Goal: Task Accomplishment & Management: Complete application form

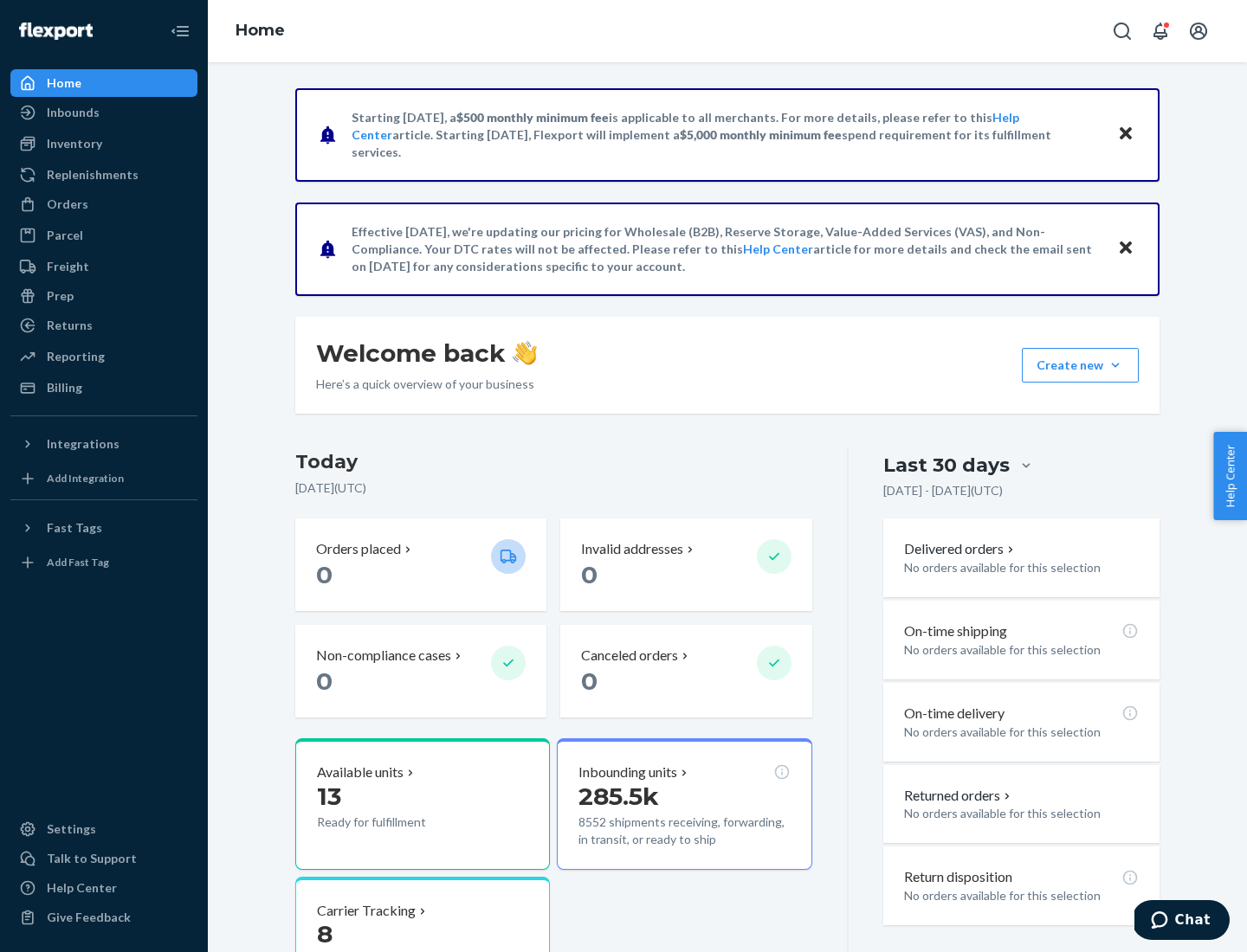
click at [1115, 365] on button "Create new Create new inbound Create new order Create new product" at bounding box center [1080, 365] width 117 height 35
click at [104, 113] on div "Inbounds" at bounding box center [104, 113] width 184 height 24
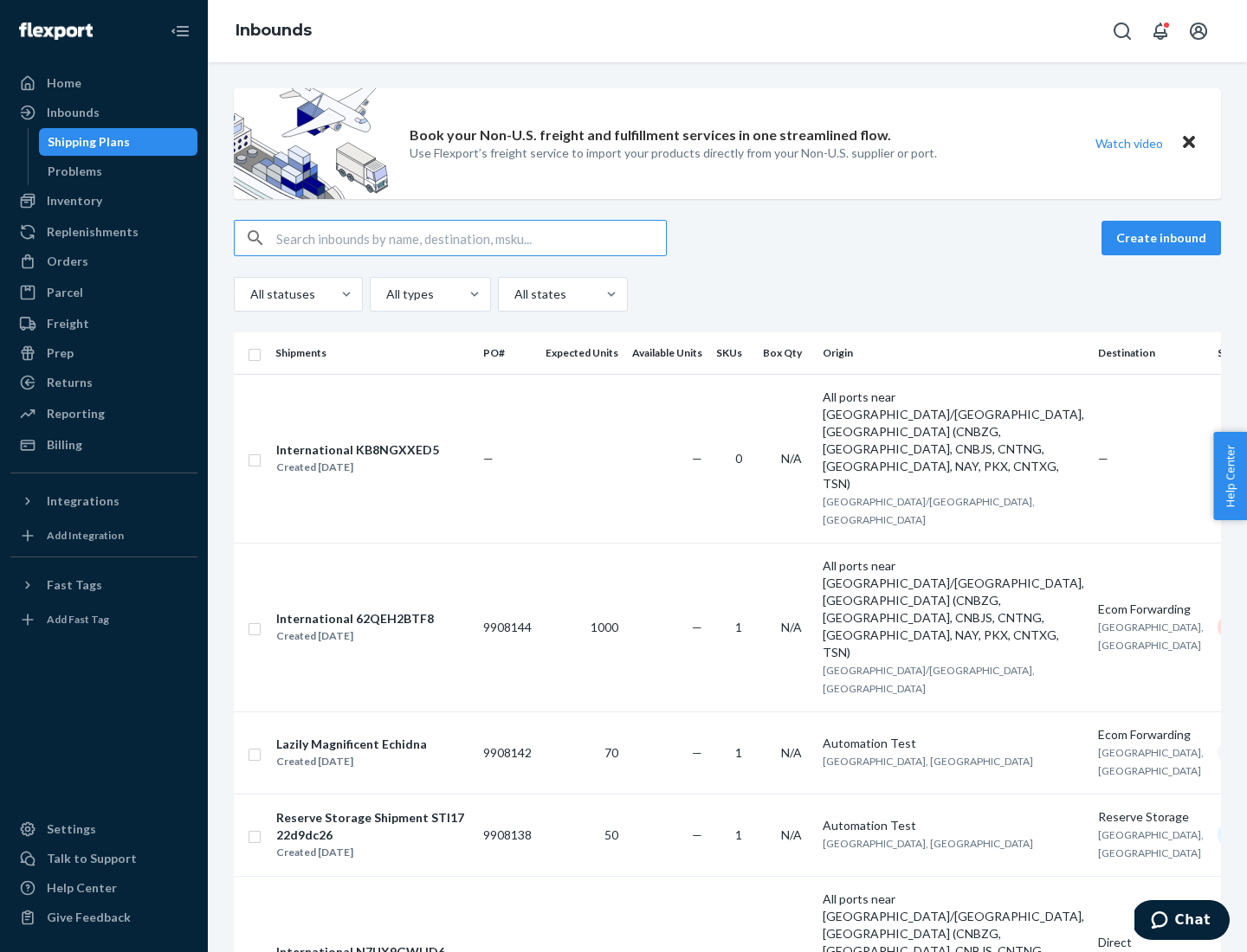
click at [1164, 238] on button "Create inbound" at bounding box center [1161, 238] width 120 height 35
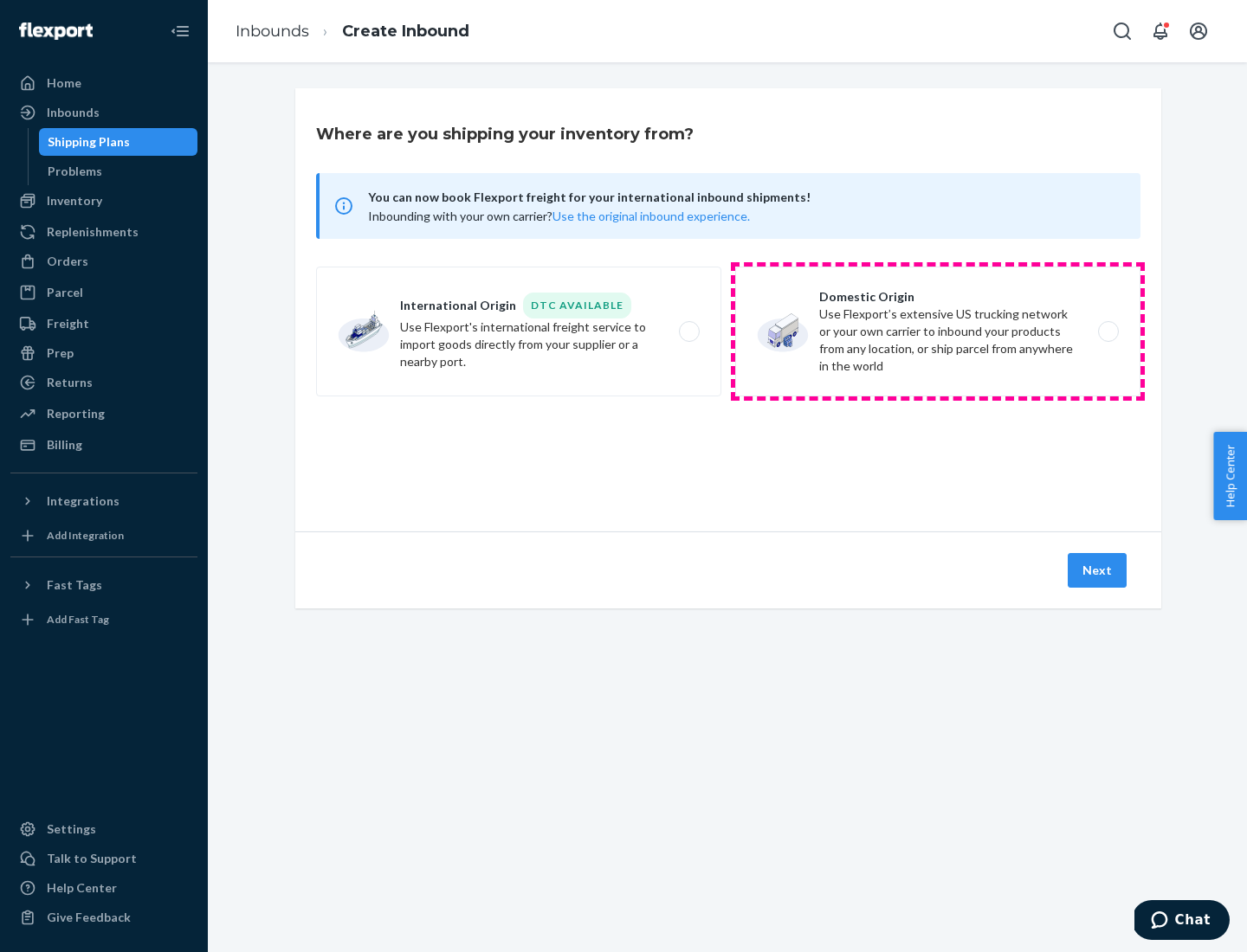
click at [938, 331] on label "Domestic Origin Use Flexport’s extensive US trucking network or your own carrie…" at bounding box center [937, 331] width 406 height 130
click at [1108, 331] on input "Domestic Origin Use Flexport’s extensive US trucking network or your own carrie…" at bounding box center [1113, 332] width 11 height 11
radio input "true"
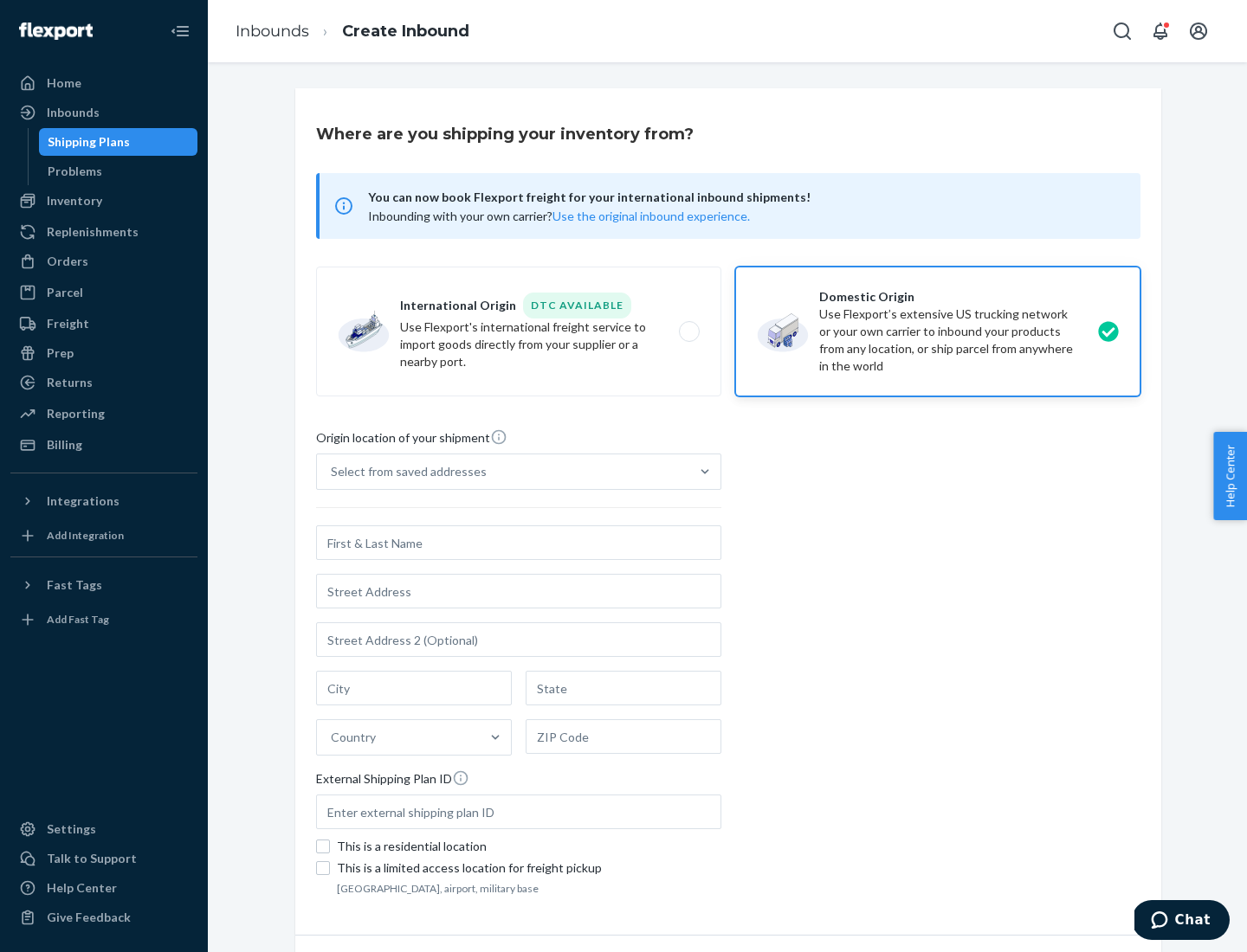
click at [405, 472] on div "Select from saved addresses" at bounding box center [409, 471] width 156 height 17
click at [332, 472] on input "Select from saved addresses" at bounding box center [332, 471] width 2 height 17
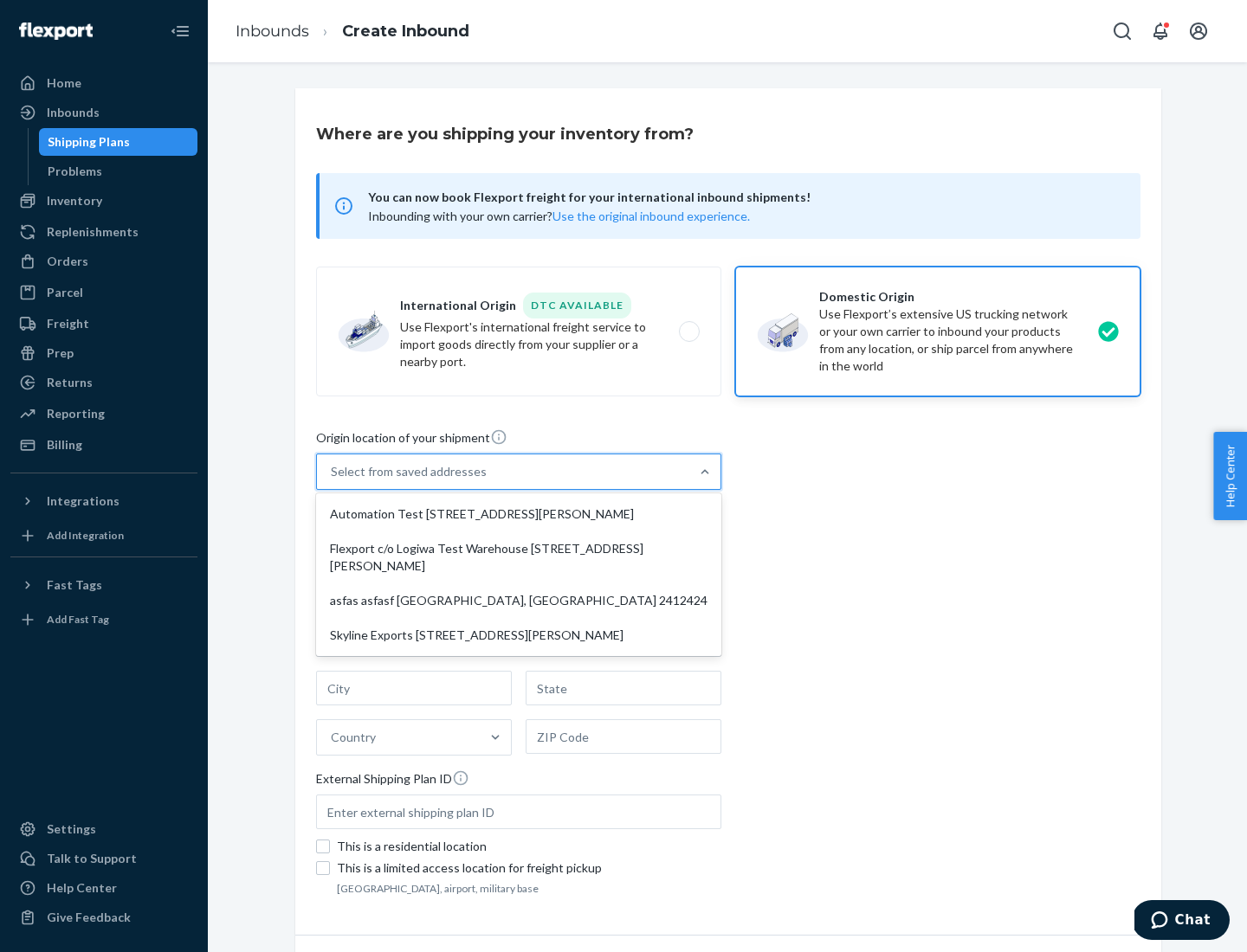
scroll to position [7, 0]
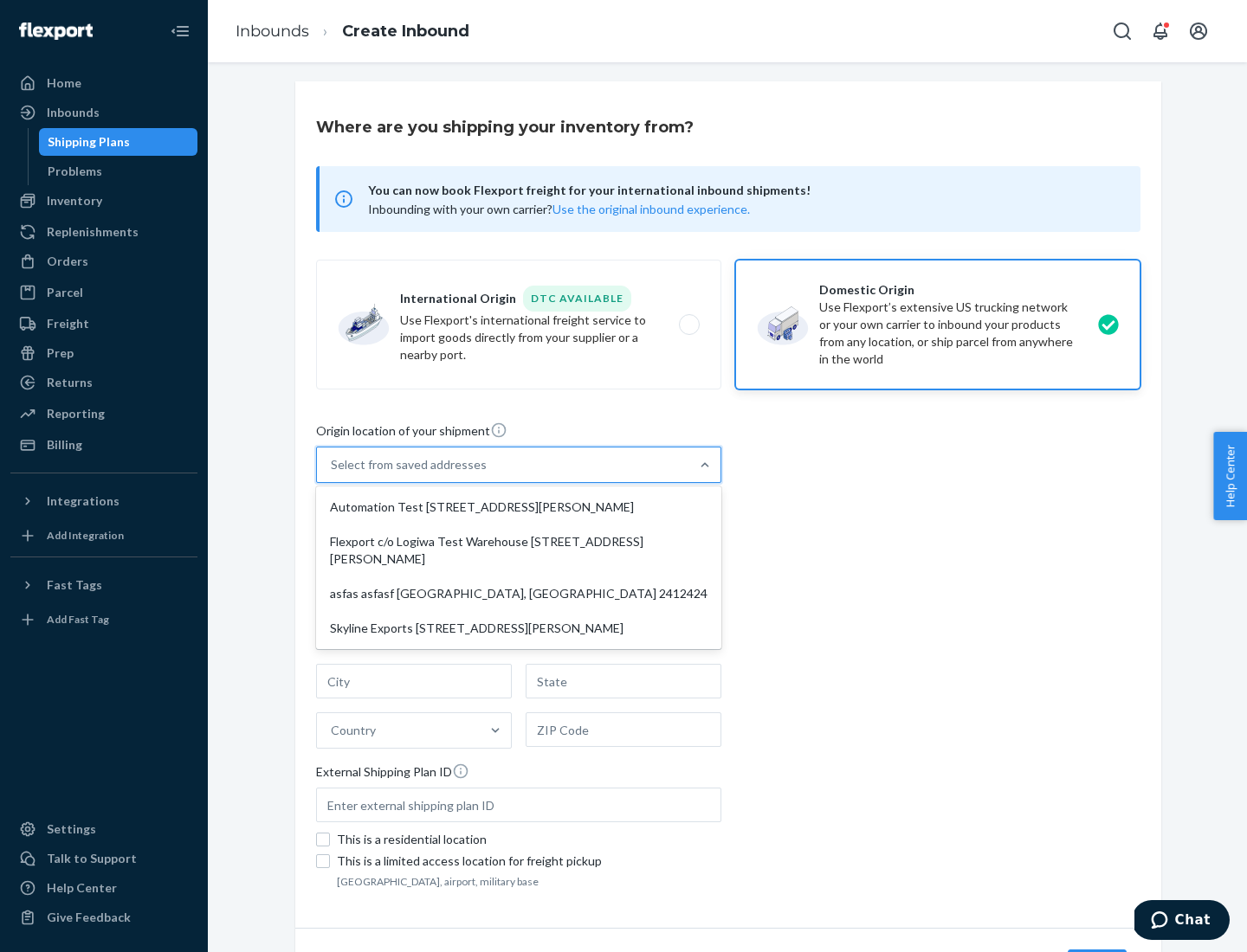
click at [519, 507] on div "Automation Test [STREET_ADDRESS][PERSON_NAME]" at bounding box center [519, 507] width 398 height 35
click at [332, 473] on input "option Automation Test [STREET_ADDRESS][PERSON_NAME] focused, 1 of 4. 4 results…" at bounding box center [332, 465] width 2 height 17
type input "Automation Test"
type input "9th Floor"
type input "[GEOGRAPHIC_DATA]"
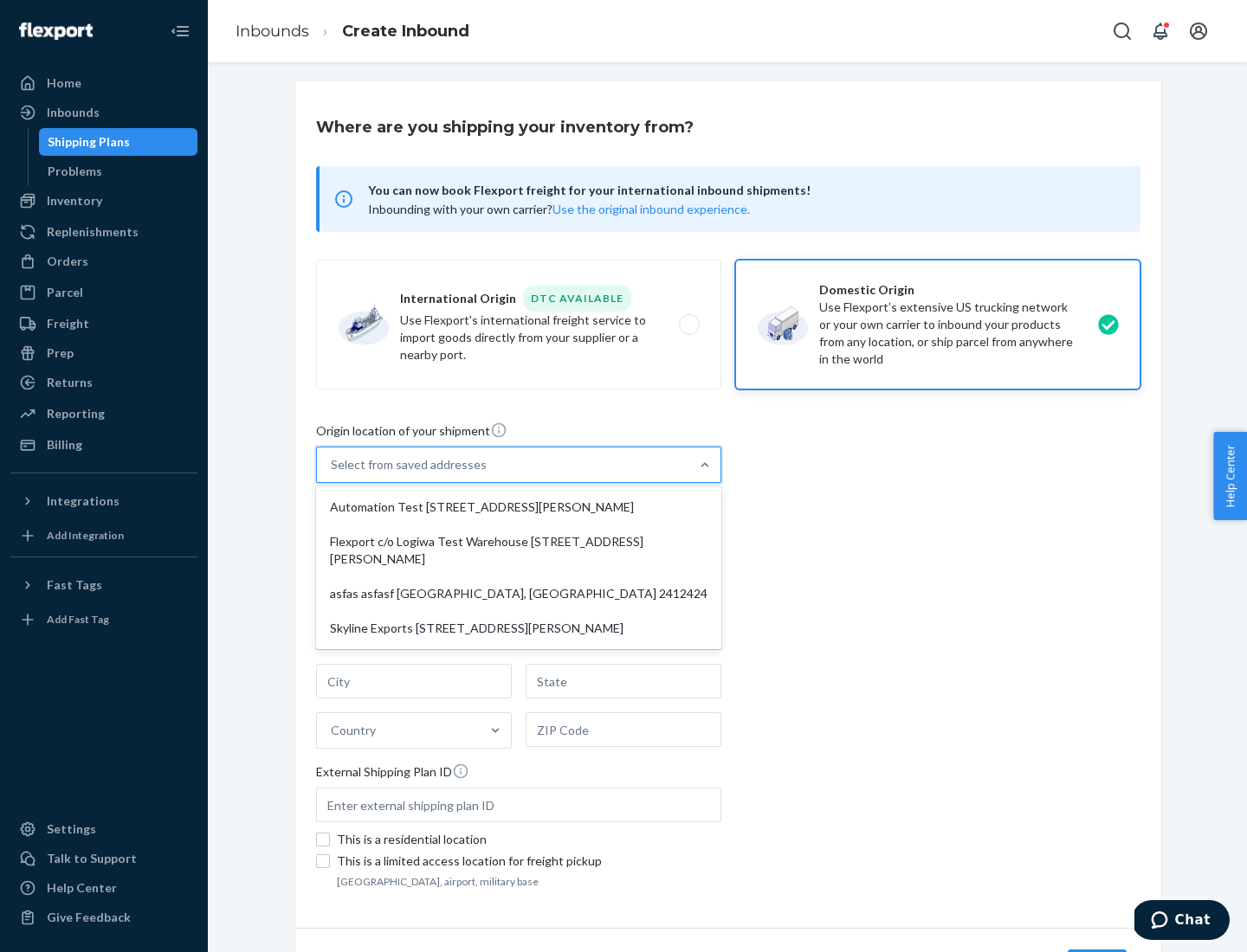
type input "CA"
type input "94104"
type input "[STREET_ADDRESS][PERSON_NAME]"
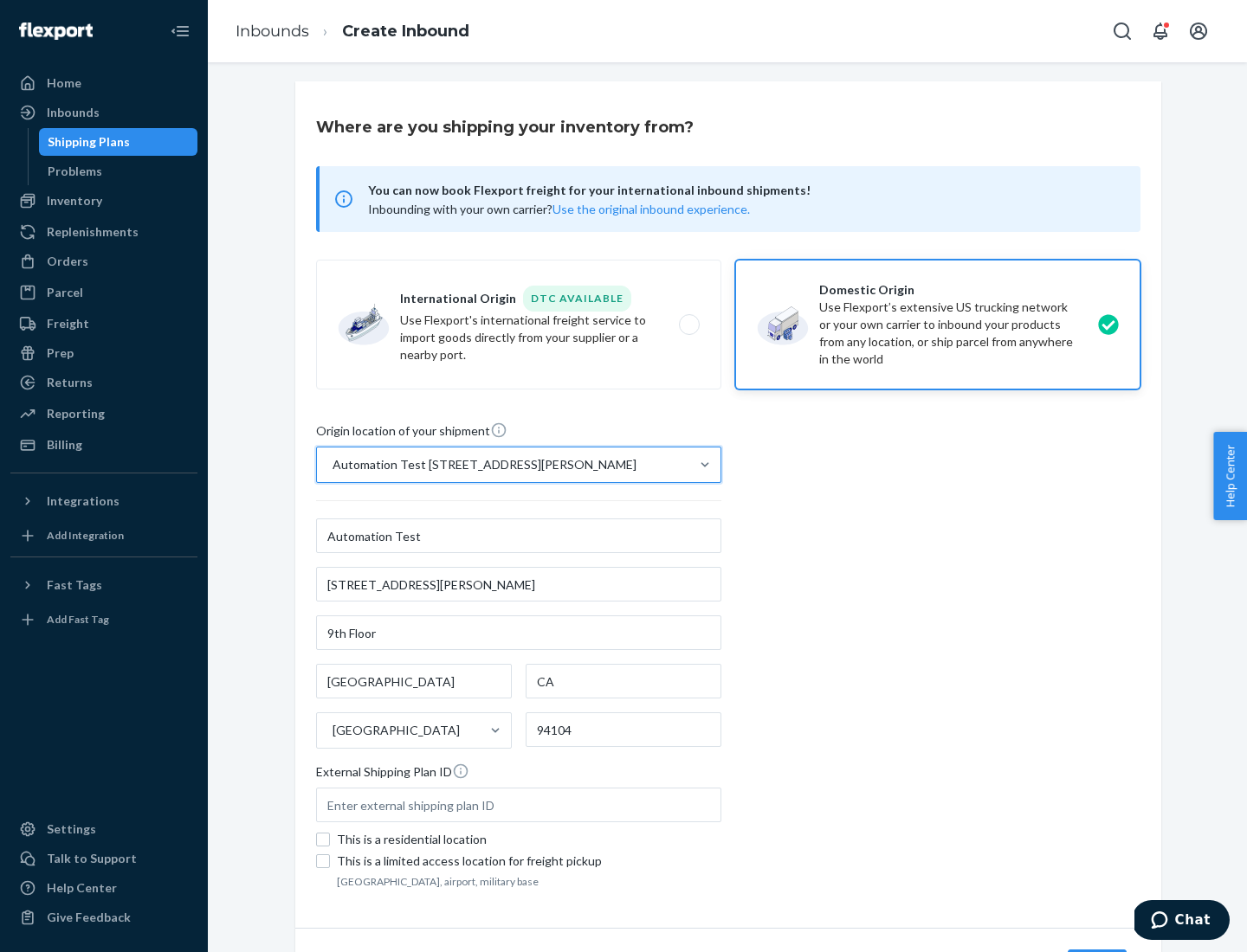
scroll to position [102, 0]
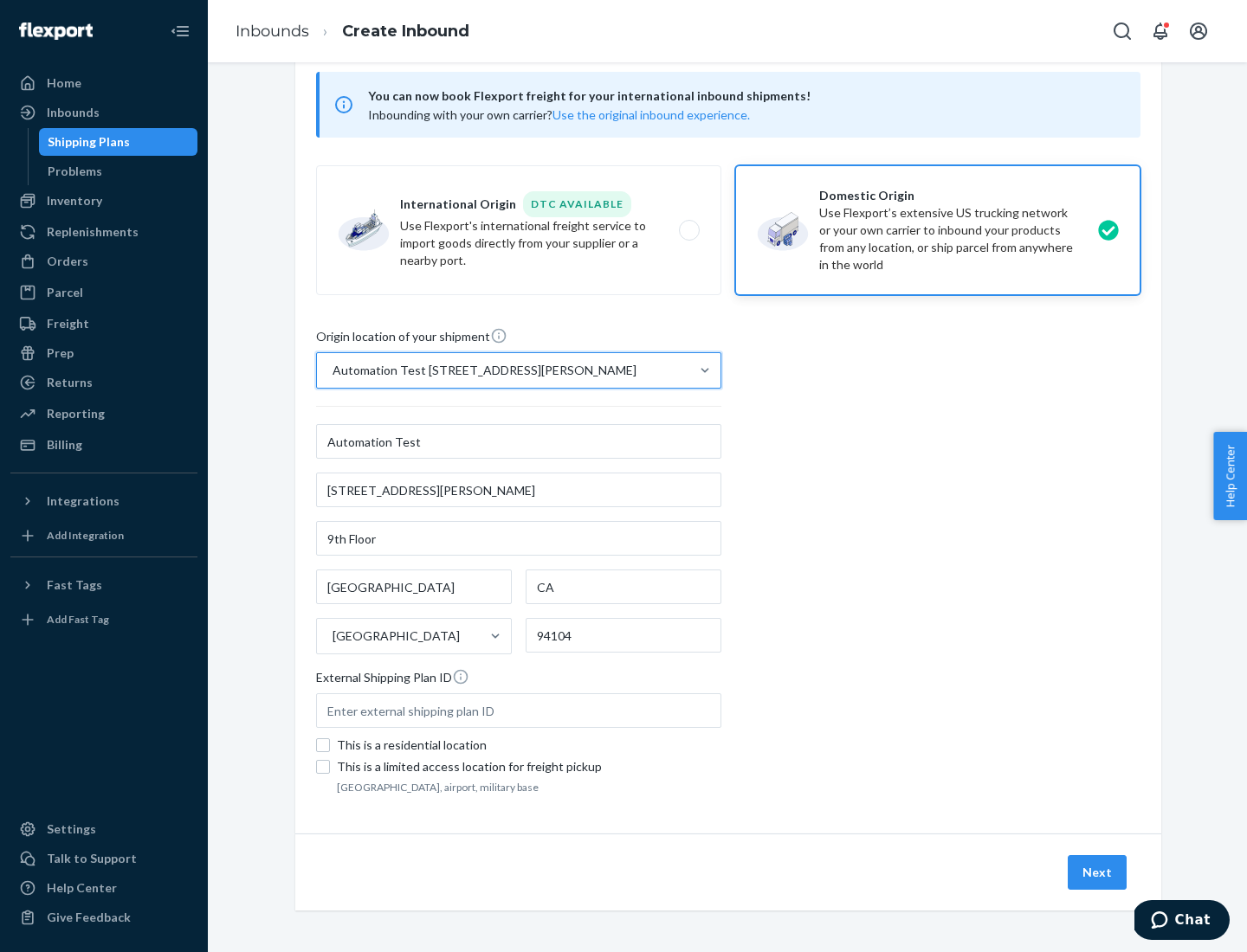
click at [1098, 873] on button "Next" at bounding box center [1097, 872] width 59 height 35
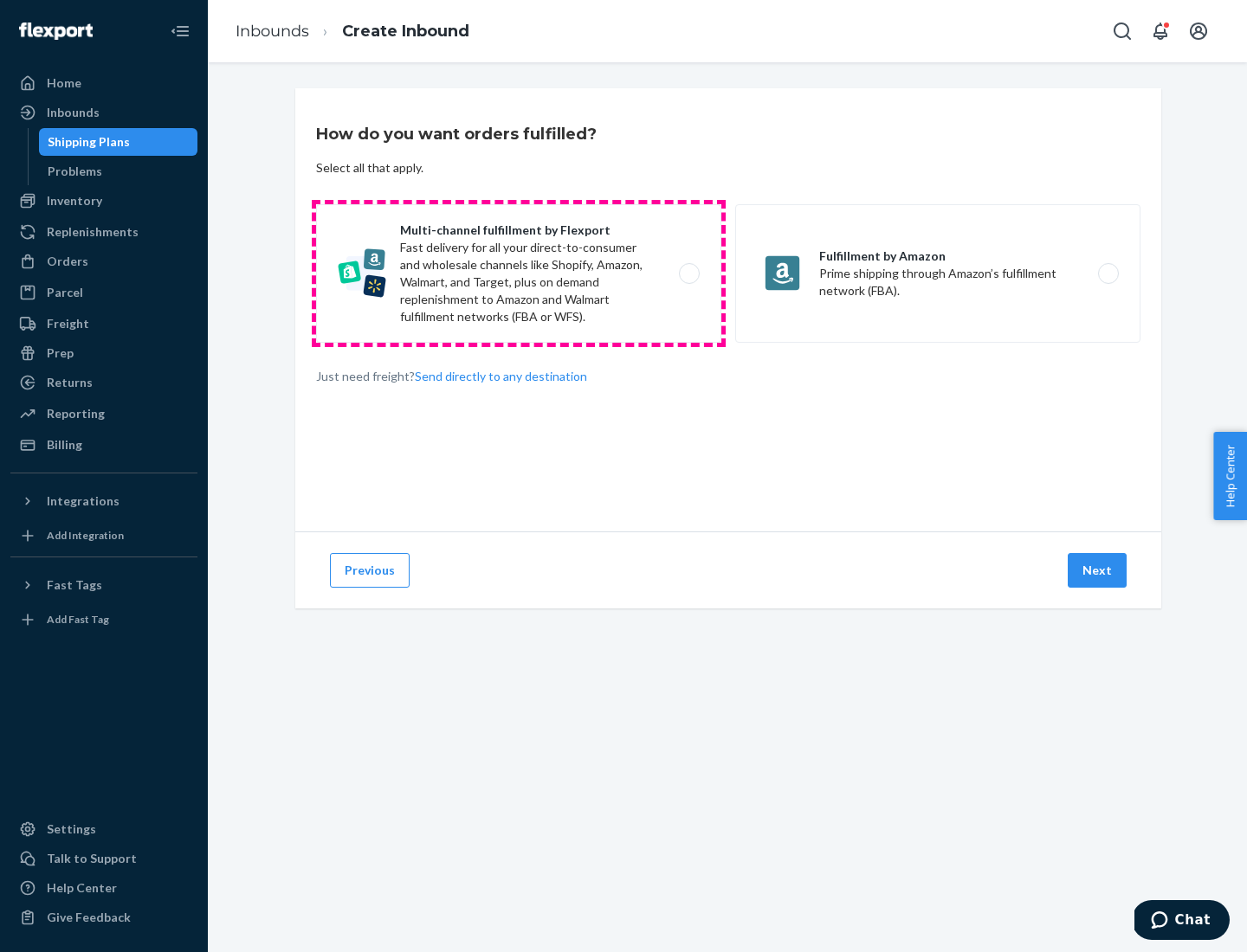
click at [519, 274] on label "Multi-channel fulfillment by Flexport Fast delivery for all your direct-to-cons…" at bounding box center [519, 273] width 406 height 138
click at [689, 274] on input "Multi-channel fulfillment by Flexport Fast delivery for all your direct-to-cons…" at bounding box center [695, 274] width 11 height 11
radio input "true"
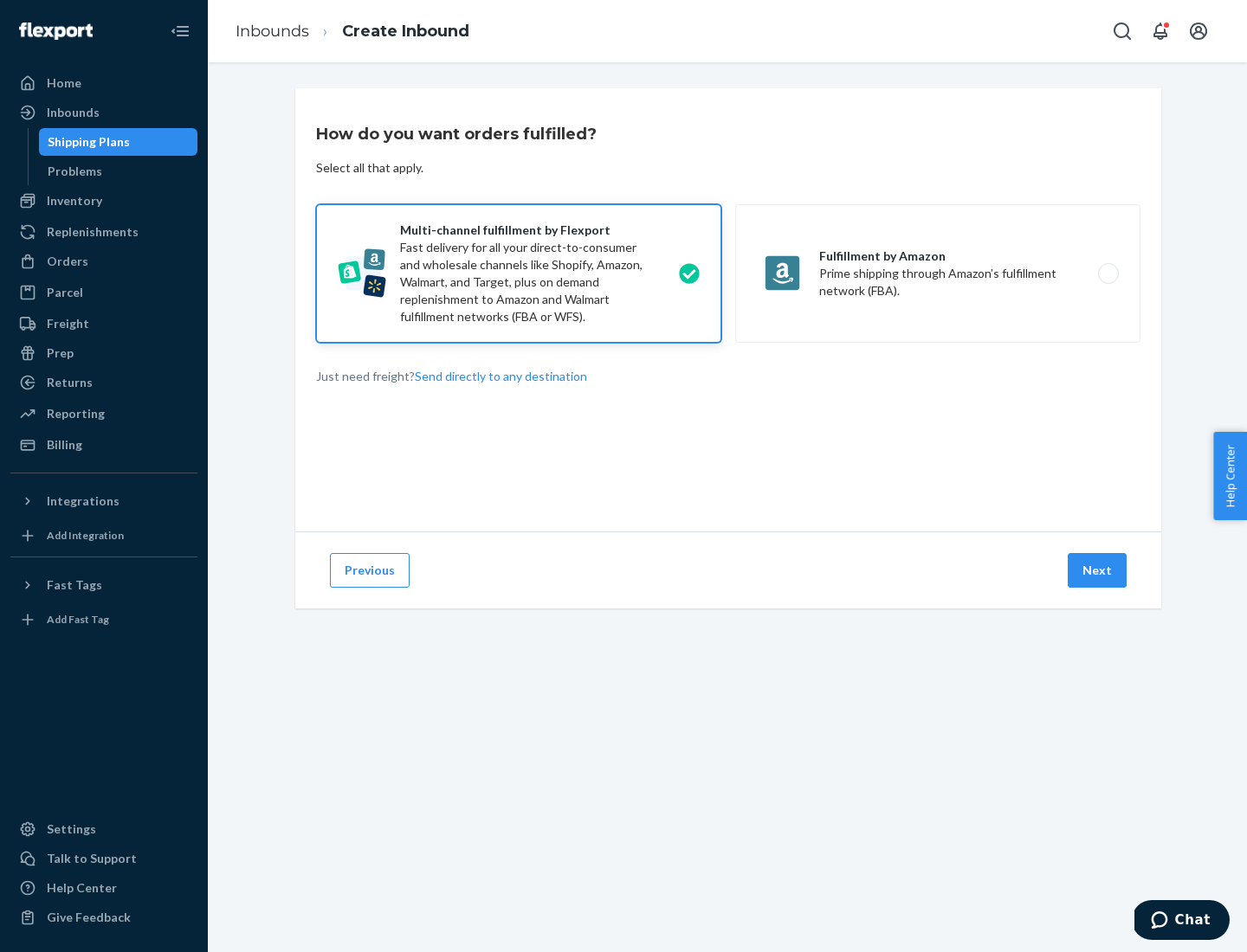
click at [1098, 571] on button "Next" at bounding box center [1097, 570] width 59 height 35
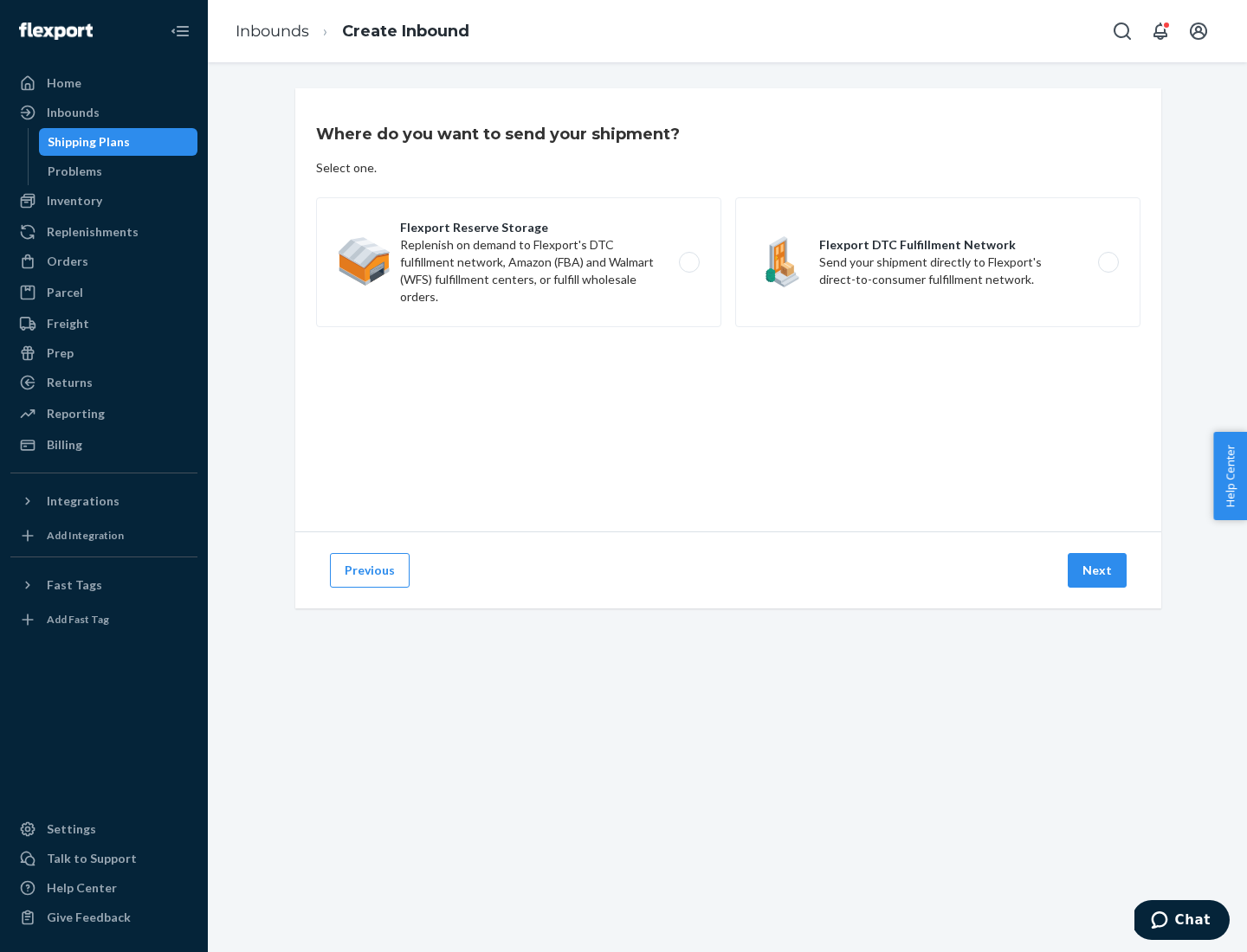
click at [938, 262] on label "Flexport DTC Fulfillment Network Send your shipment directly to Flexport's dire…" at bounding box center [937, 262] width 406 height 130
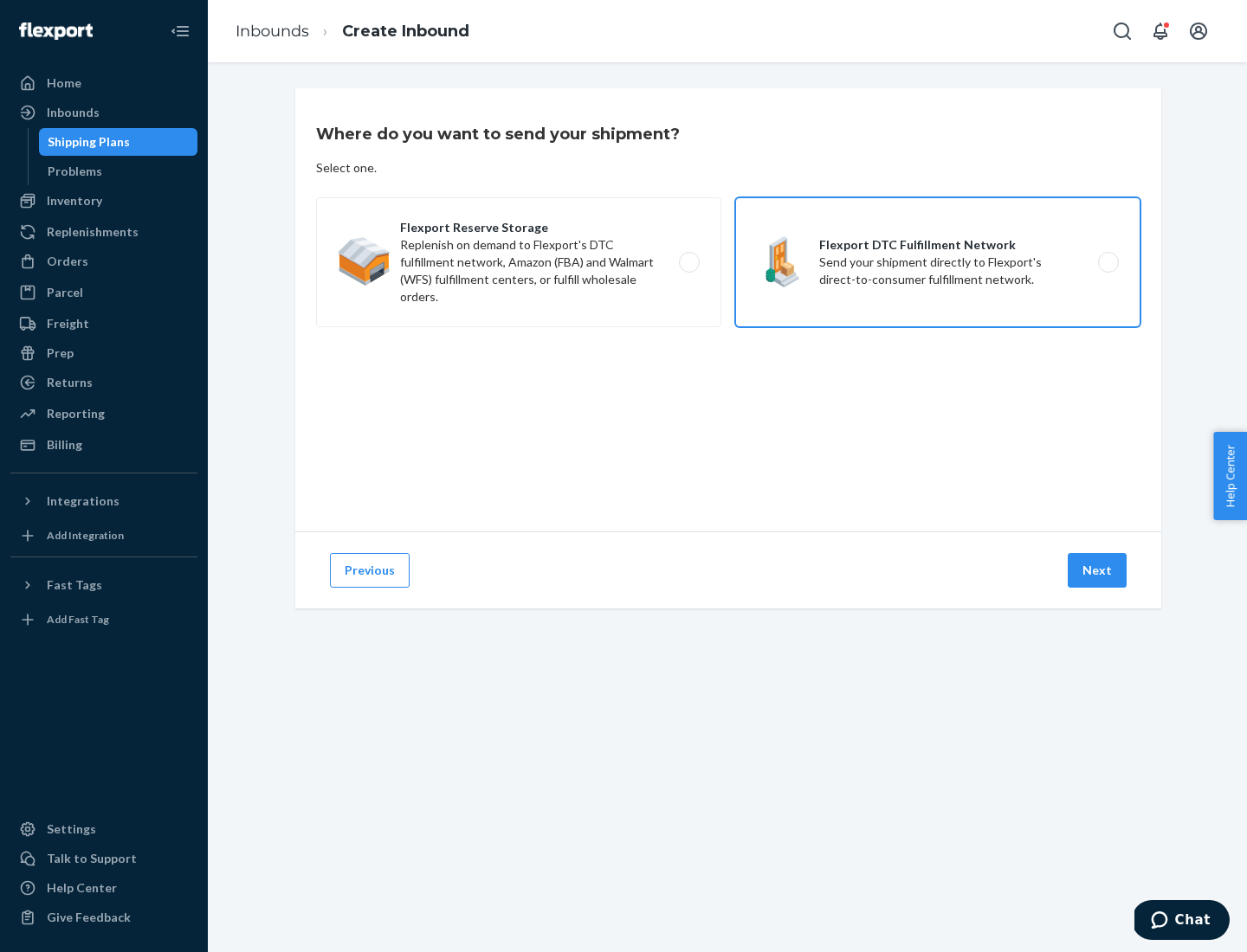
click at [1108, 262] on input "Flexport DTC Fulfillment Network Send your shipment directly to Flexport's dire…" at bounding box center [1113, 262] width 11 height 11
radio input "true"
click at [1098, 571] on button "Next" at bounding box center [1097, 570] width 59 height 35
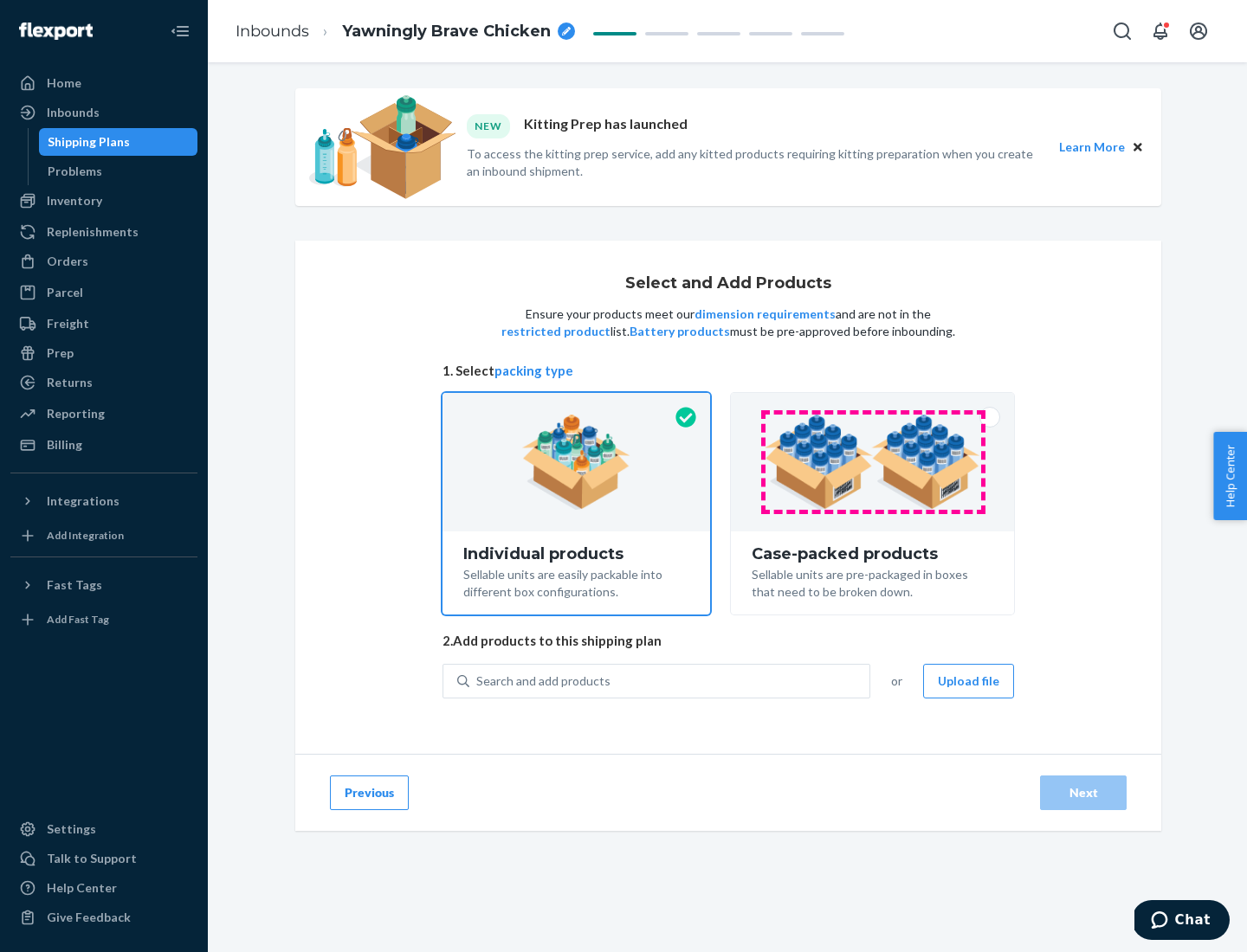
click at [873, 462] on img at bounding box center [872, 462] width 216 height 95
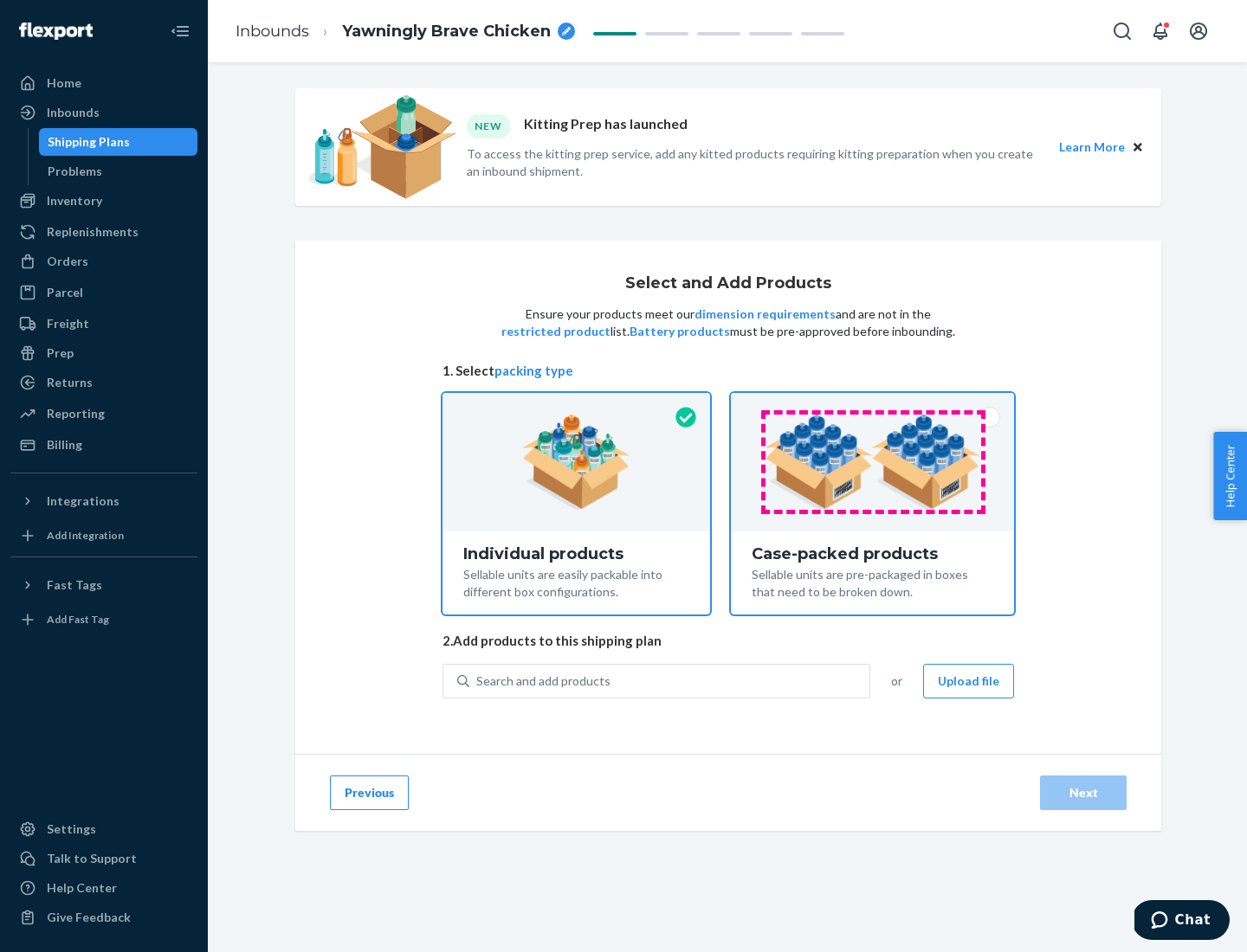
click at [873, 405] on input "Case-packed products Sellable units are pre-packaged in boxes that need to be b…" at bounding box center [872, 399] width 11 height 11
radio input "true"
radio input "false"
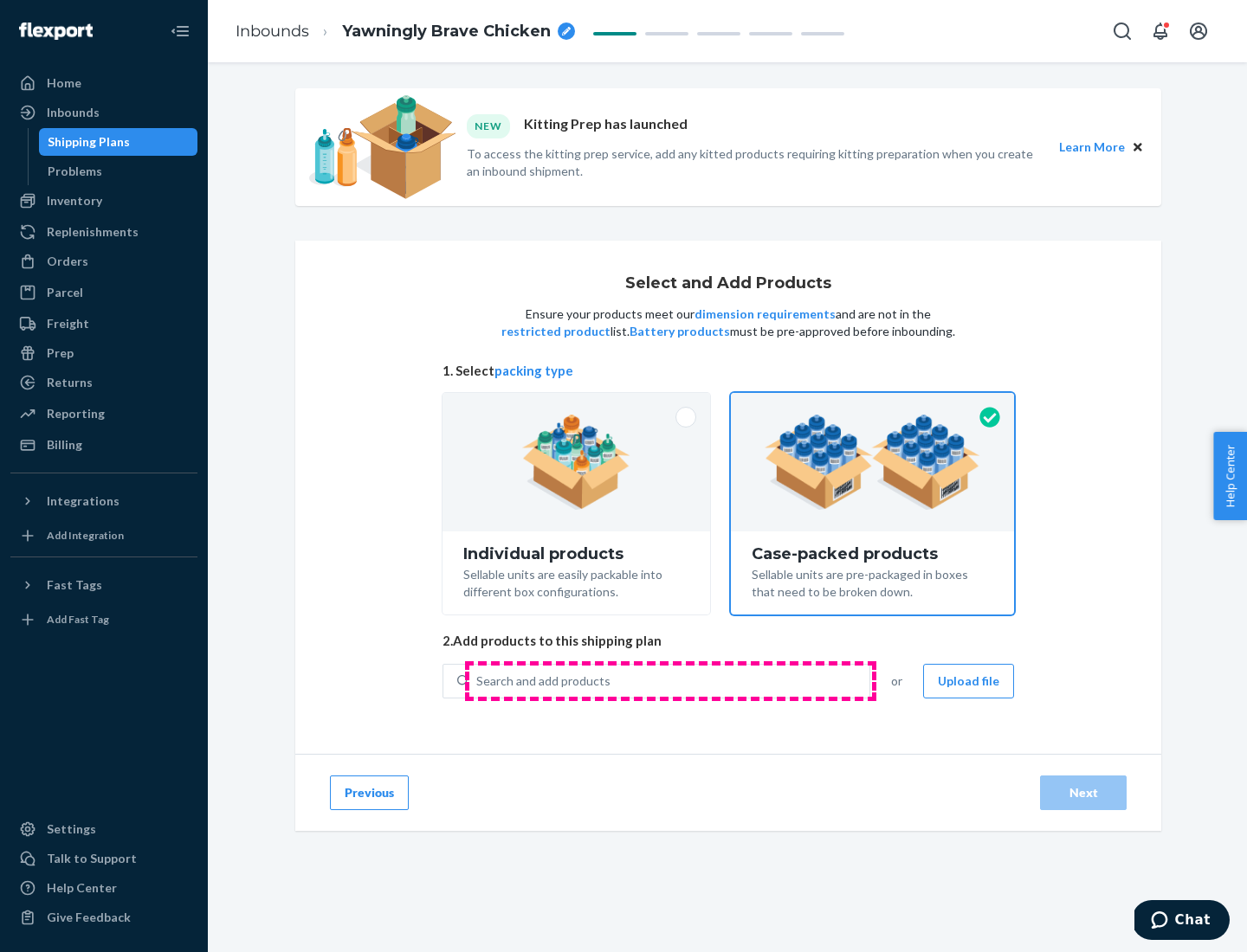
click at [670, 680] on div "Search and add products" at bounding box center [669, 681] width 400 height 31
click at [478, 680] on input "Search and add products" at bounding box center [477, 681] width 2 height 17
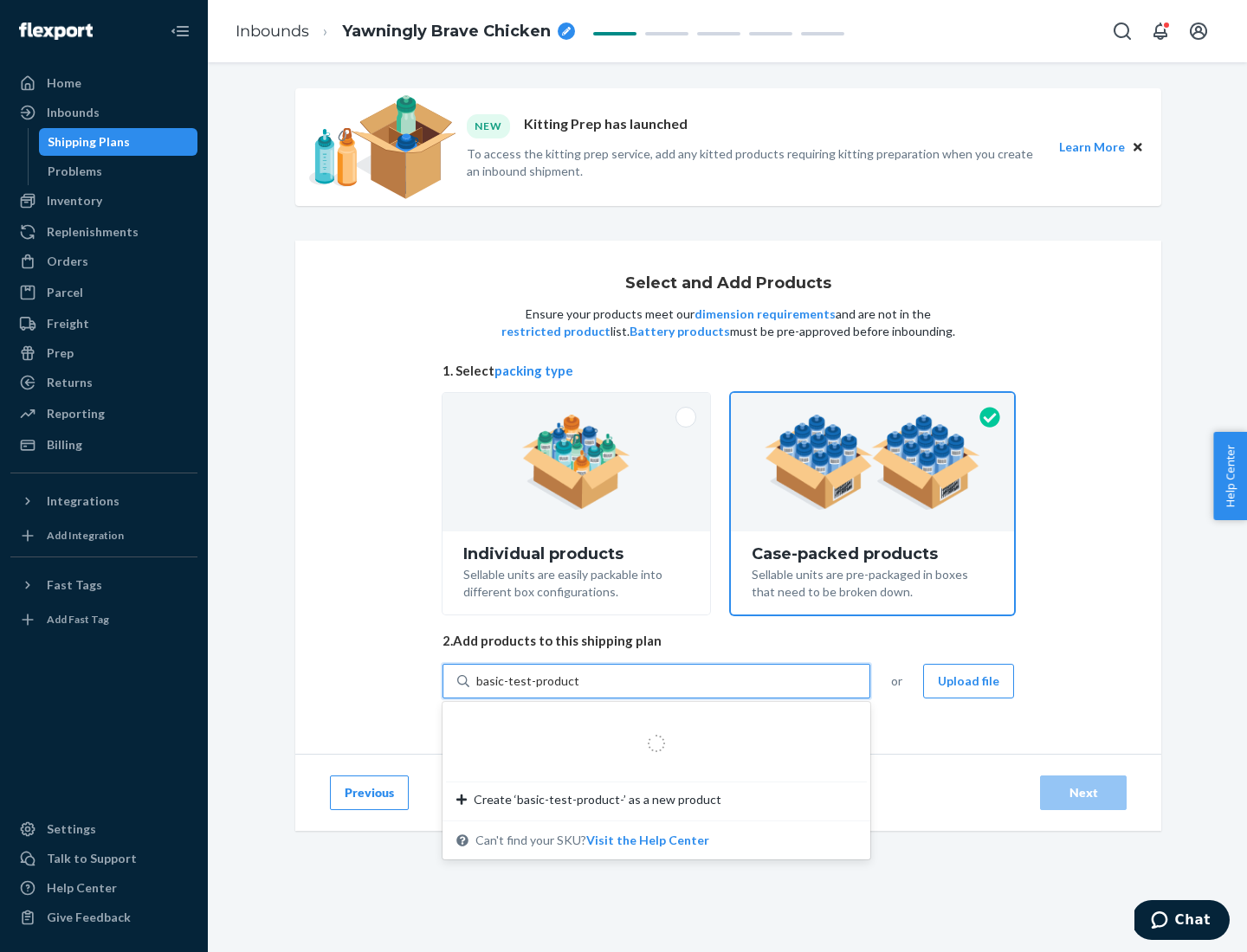
type input "basic-test-product-1"
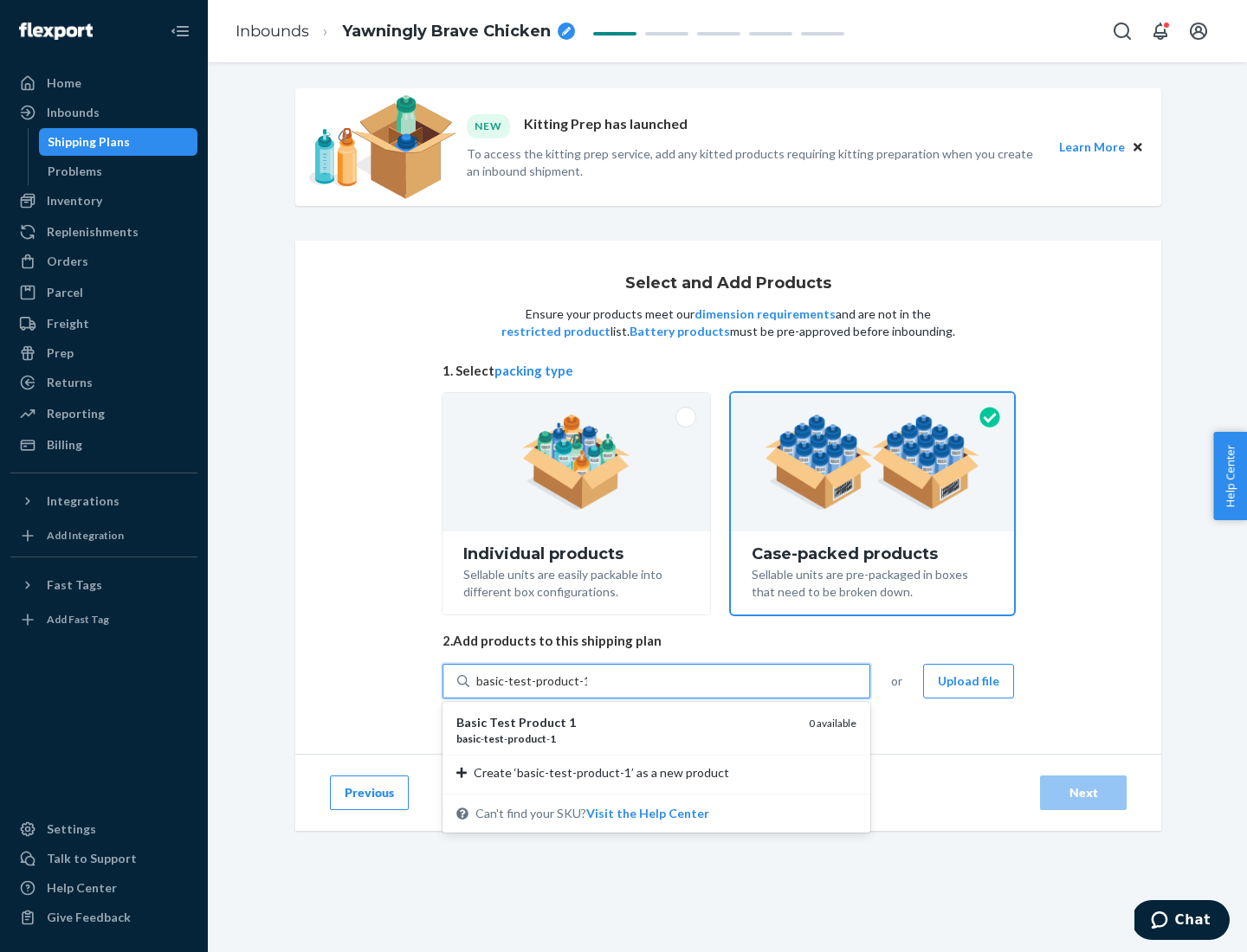
click at [626, 738] on div "basic - test - product - 1" at bounding box center [626, 739] width 339 height 15
click at [587, 690] on input "basic-test-product-1" at bounding box center [532, 681] width 111 height 17
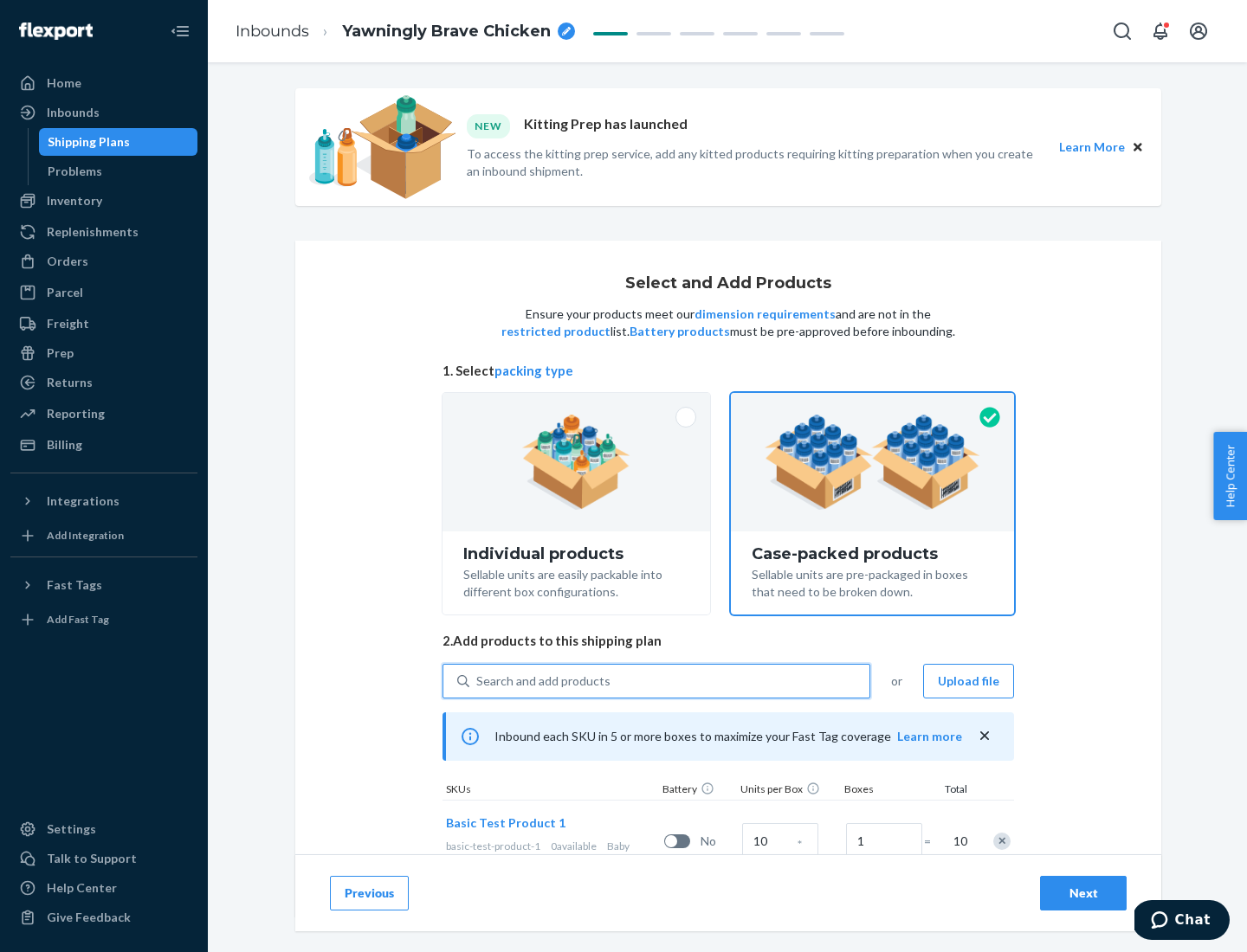
scroll to position [62, 0]
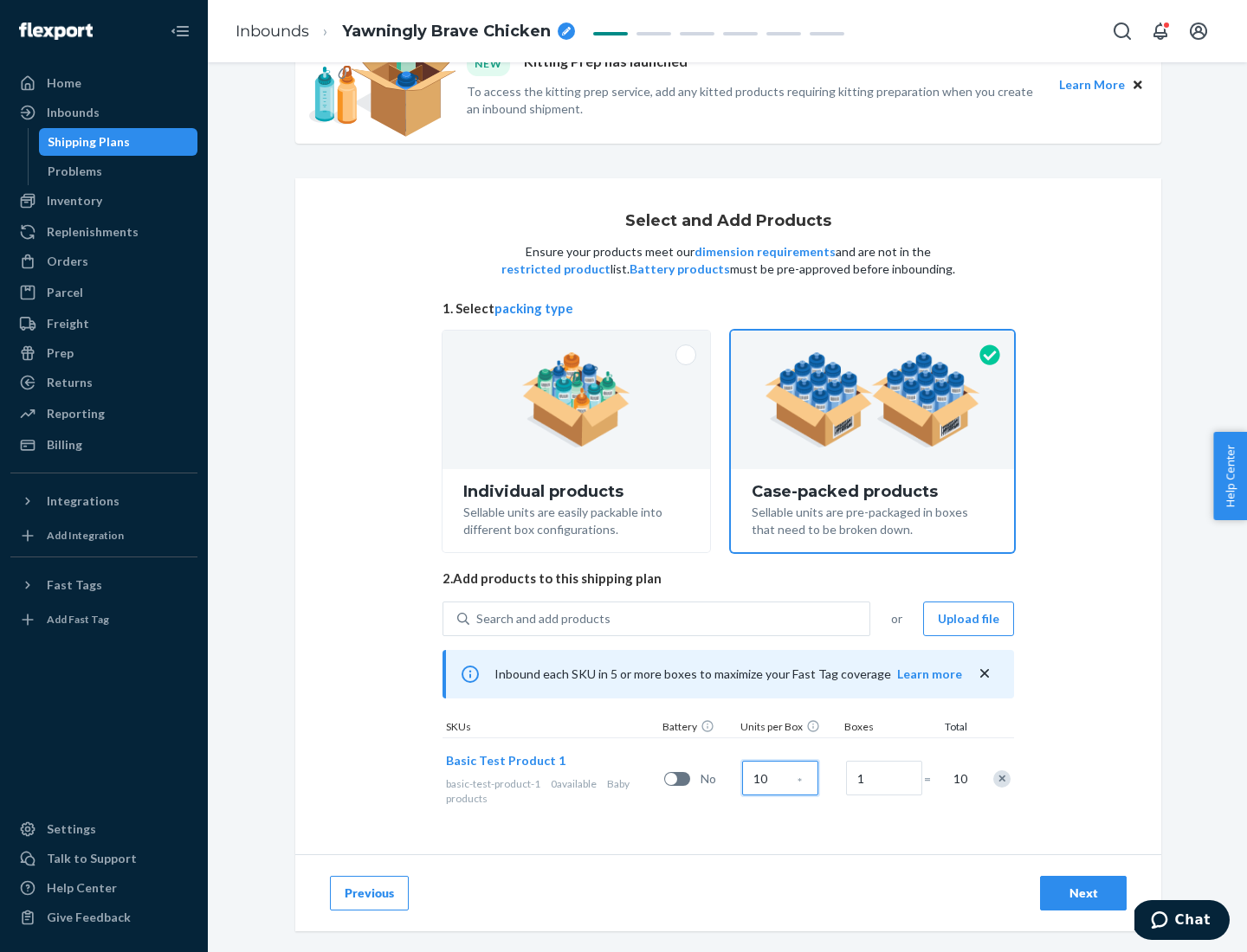
type input "10"
type input "7"
click at [1083, 894] on div "Next" at bounding box center [1083, 894] width 57 height 17
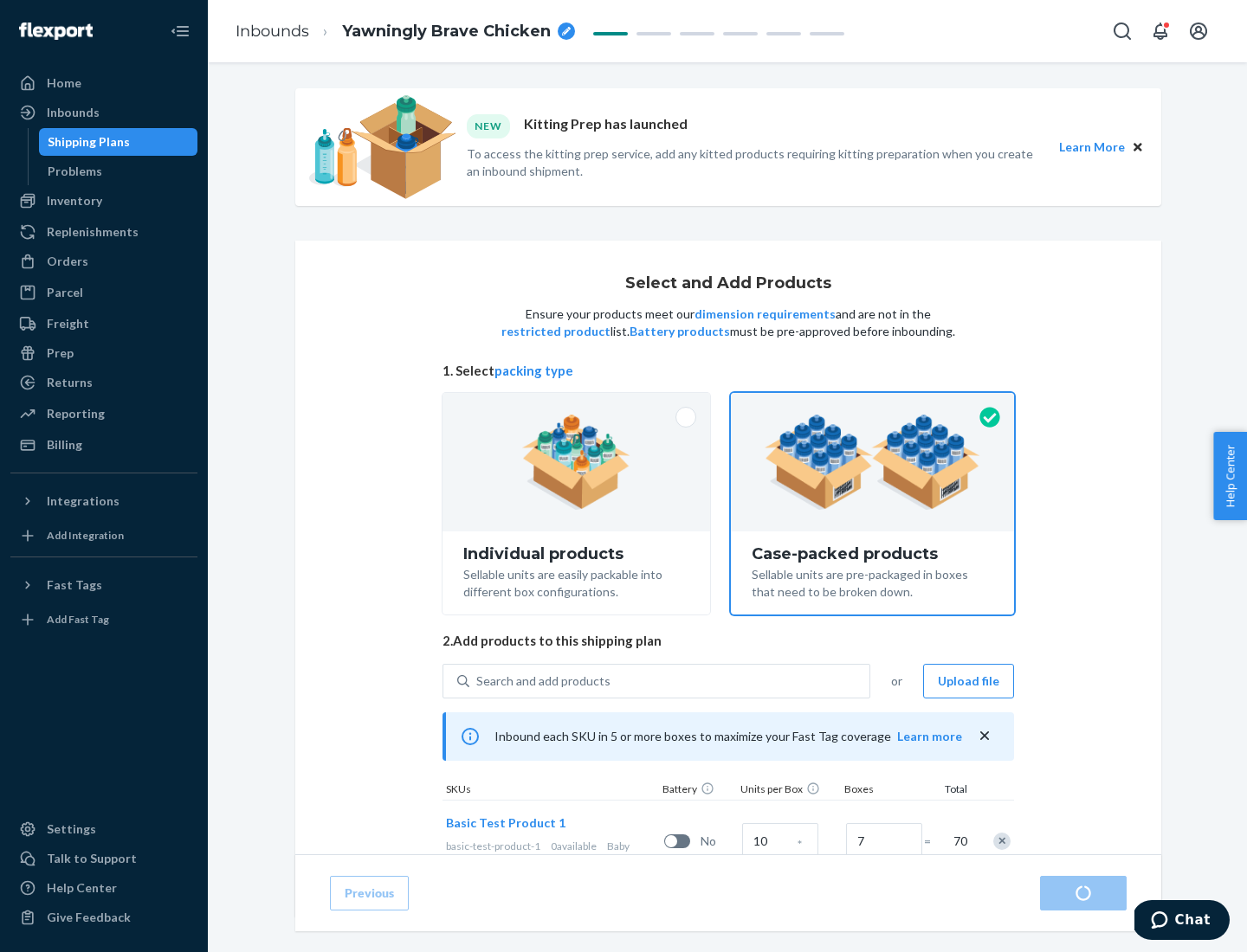
radio input "true"
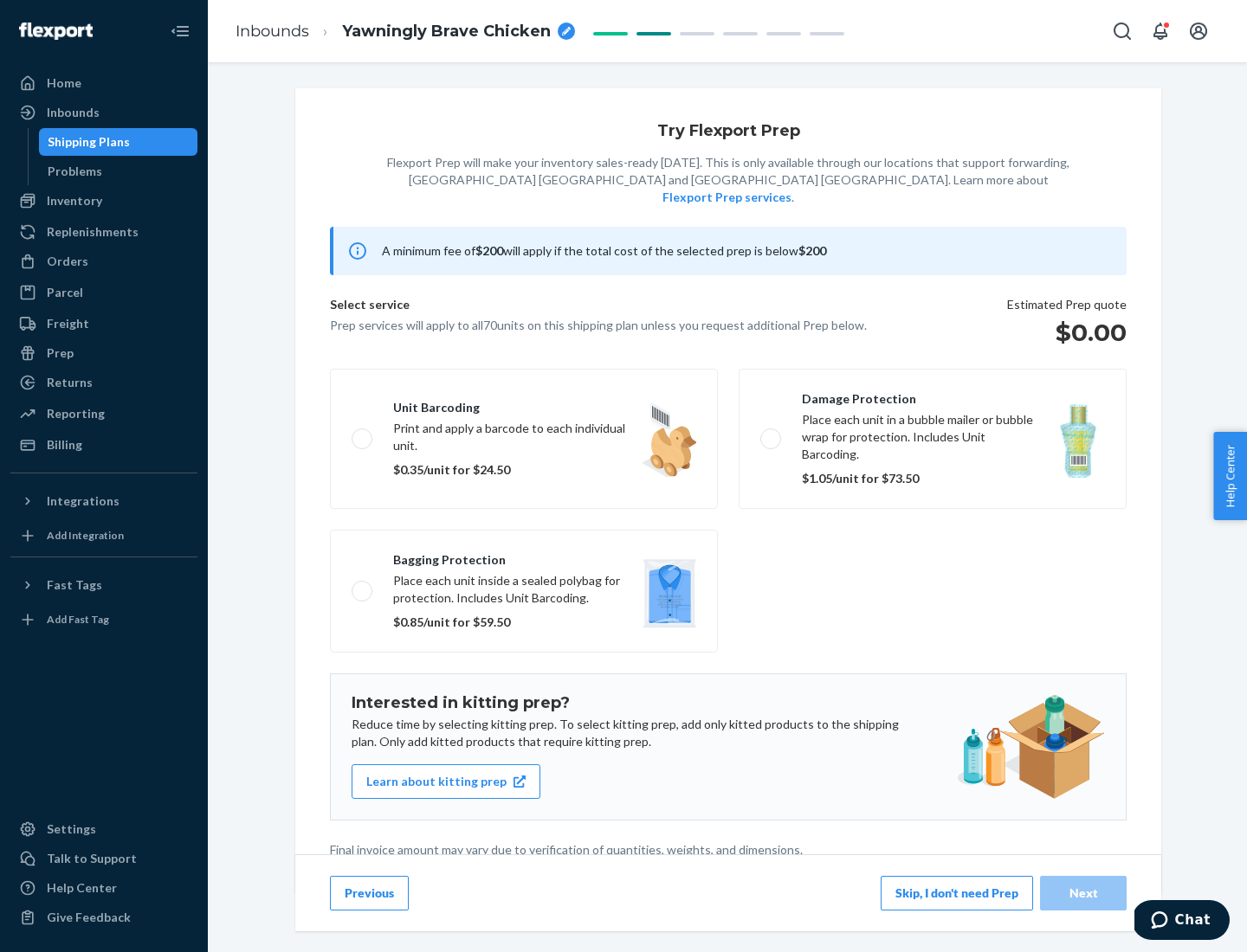
scroll to position [5, 0]
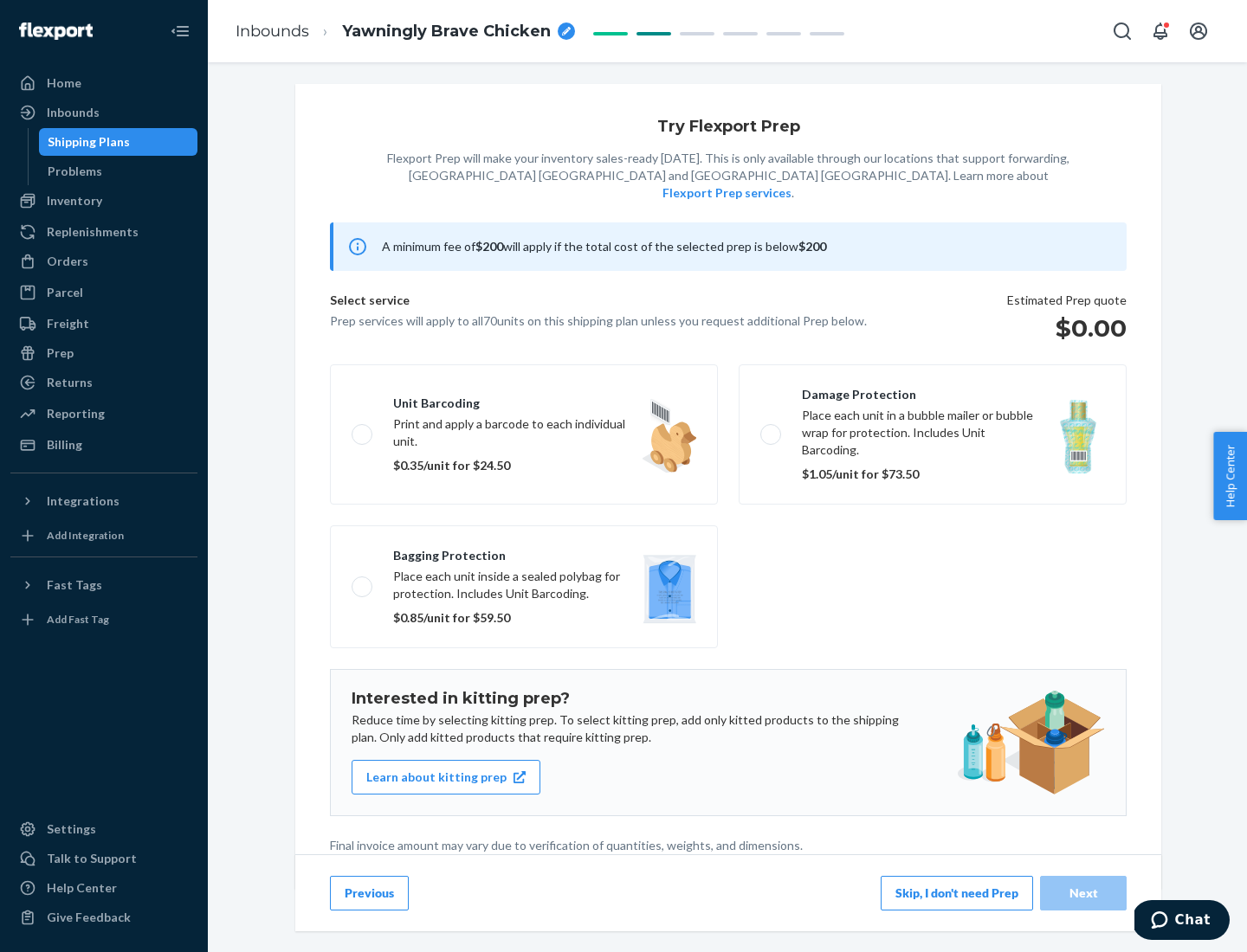
click at [524, 551] on label "Bagging protection Place each unit inside a sealed polybag for protection. Incl…" at bounding box center [524, 587] width 388 height 123
click at [363, 581] on input "Bagging protection Place each unit inside a sealed polybag for protection. Incl…" at bounding box center [358, 587] width 11 height 11
checkbox input "true"
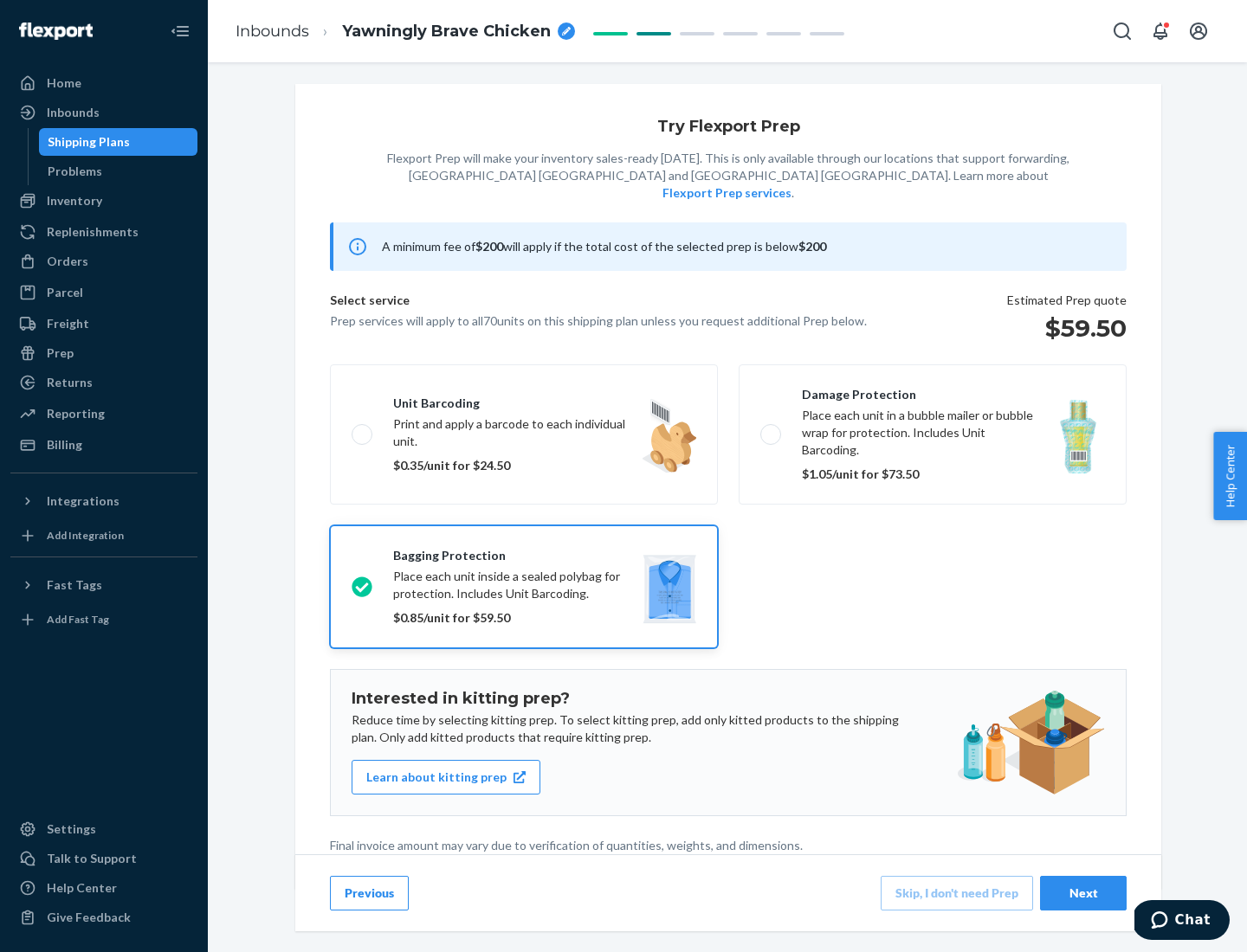
click at [1083, 893] on div "Next" at bounding box center [1083, 894] width 57 height 17
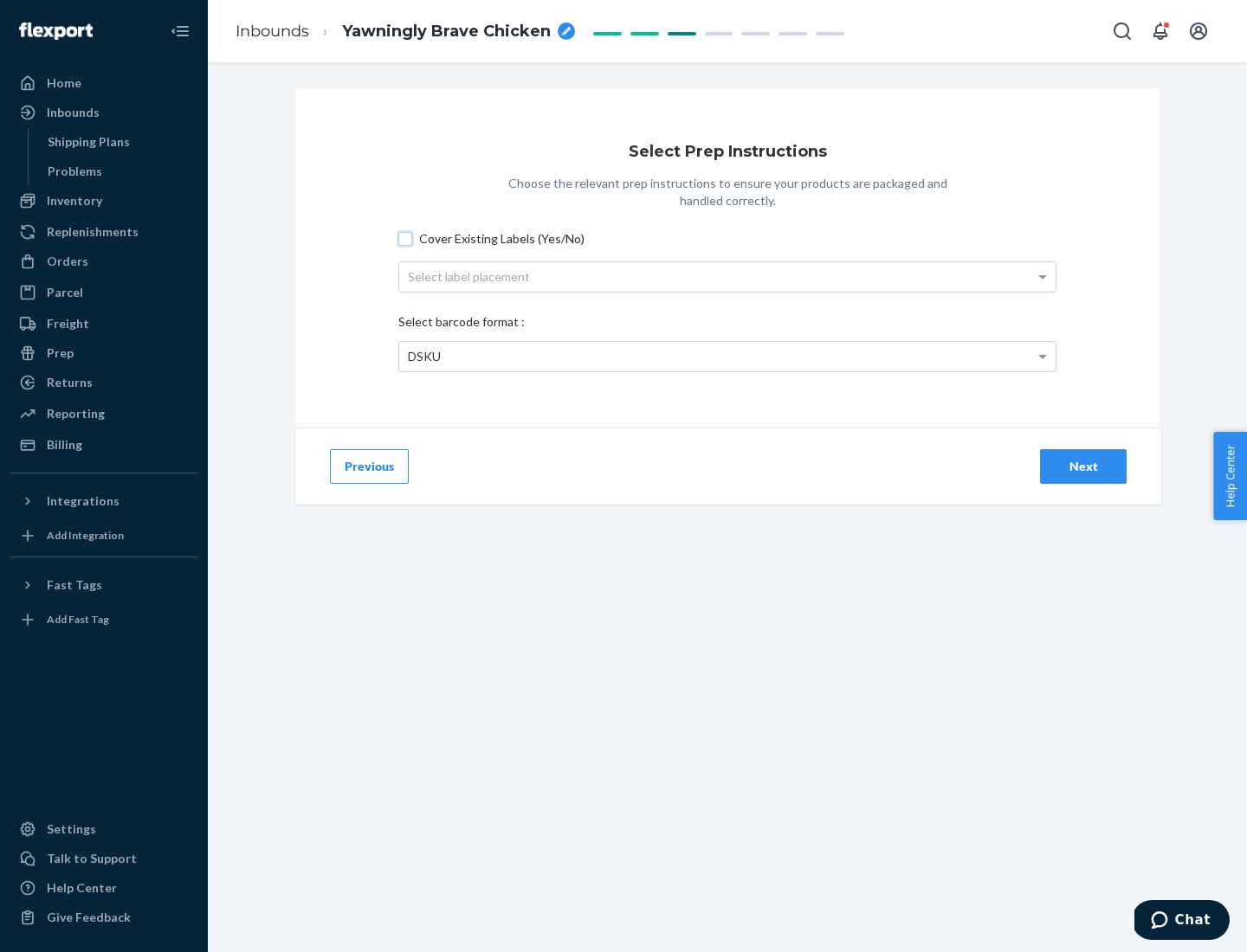
click at [406, 238] on input "Cover Existing Labels (Yes/No)" at bounding box center [405, 239] width 14 height 14
checkbox input "true"
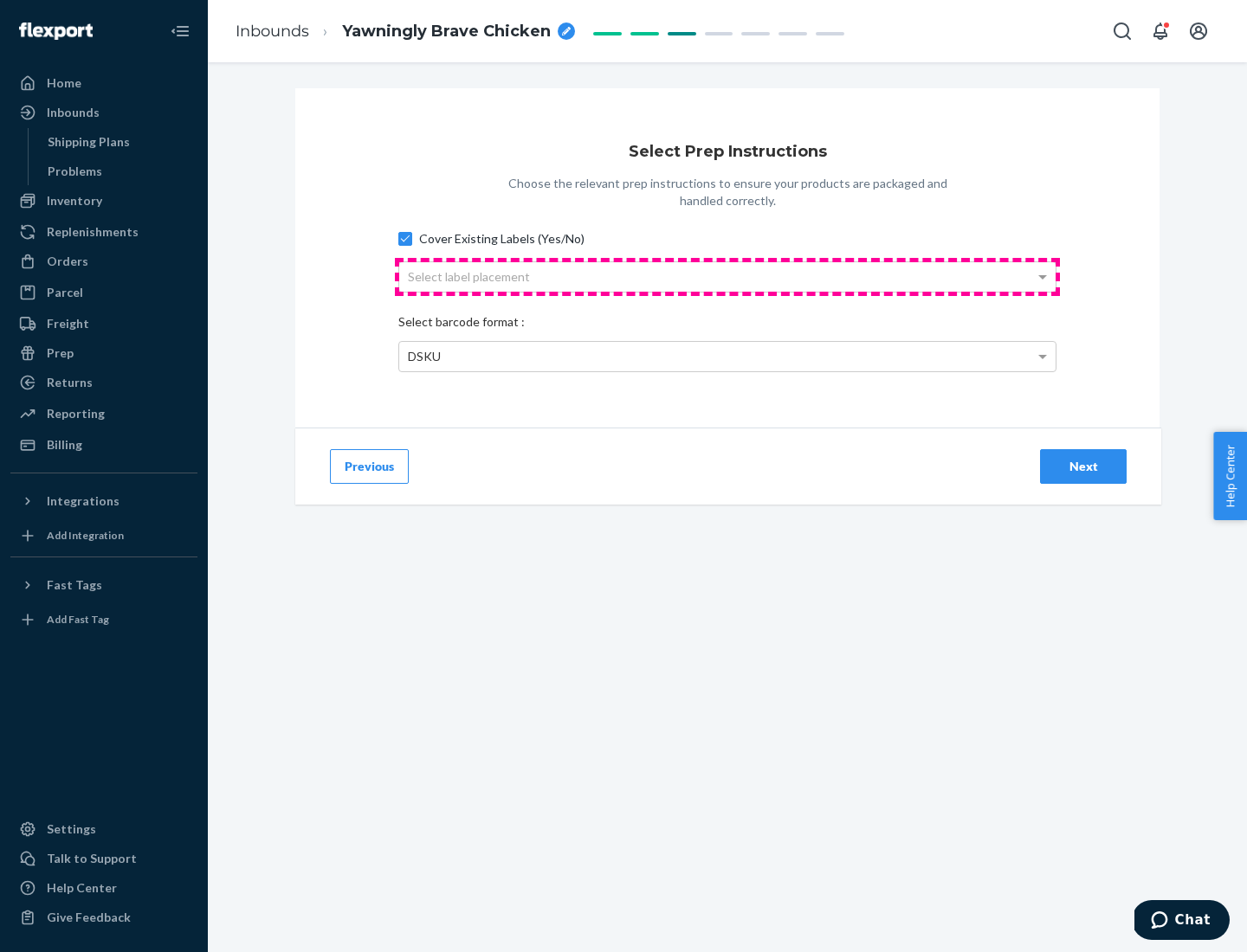
click at [727, 277] on div "Select label placement" at bounding box center [727, 277] width 657 height 29
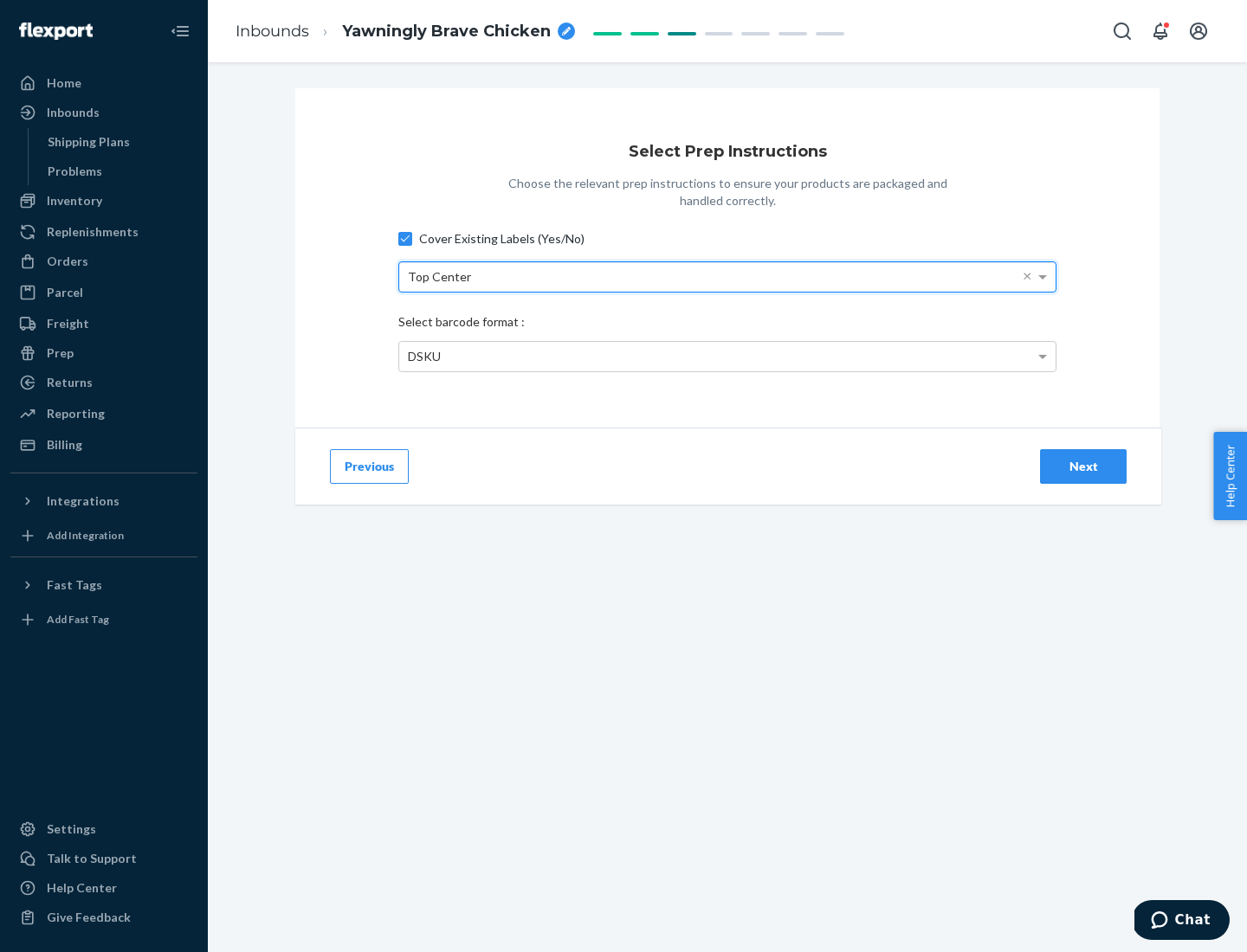
click at [727, 356] on div "DSKU" at bounding box center [727, 357] width 657 height 29
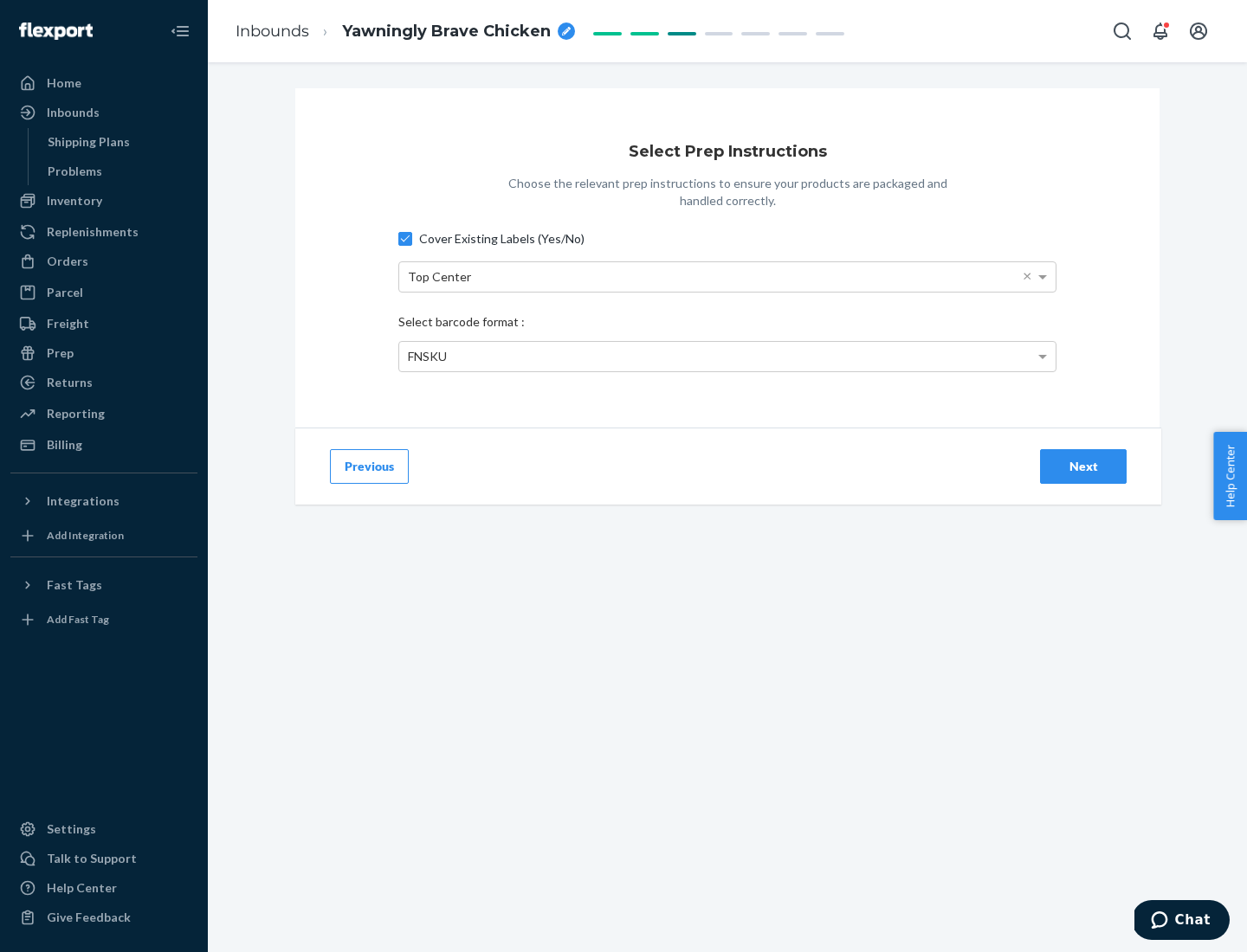
click at [1083, 466] on div "Next" at bounding box center [1083, 467] width 57 height 17
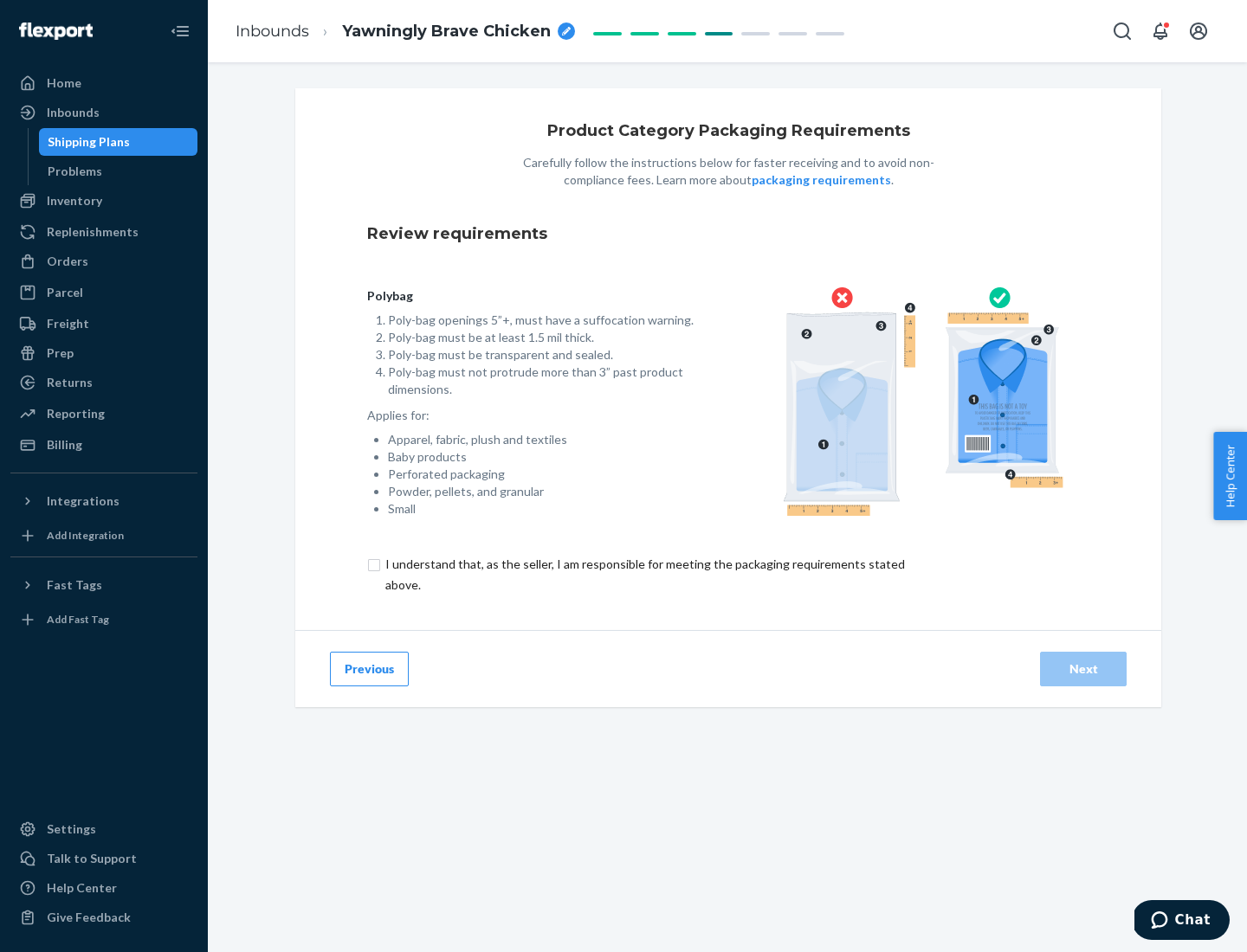
click at [644, 574] on input "checkbox" at bounding box center [655, 575] width 576 height 41
checkbox input "true"
click at [1083, 668] on div "Next" at bounding box center [1083, 669] width 57 height 17
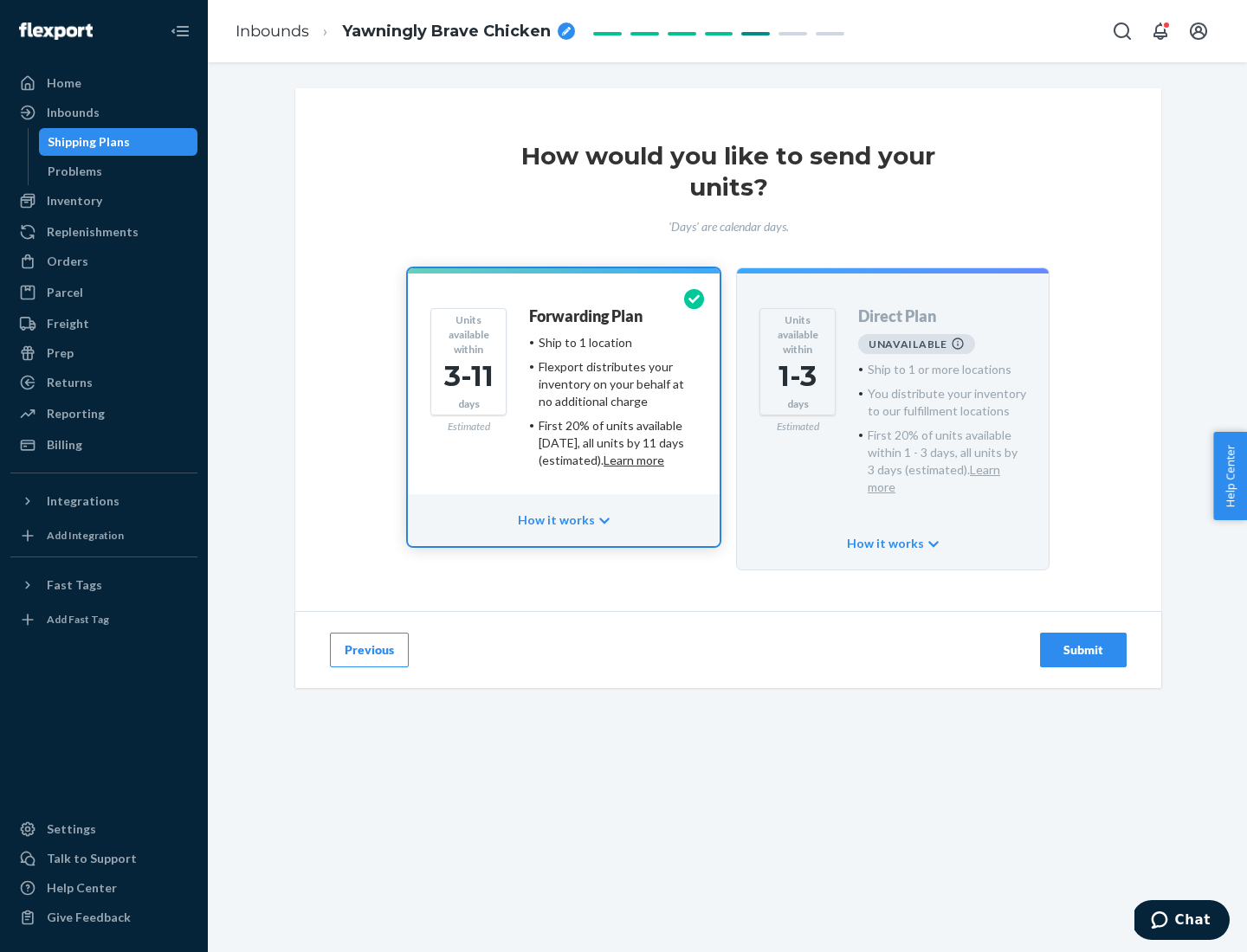
click at [587, 316] on h4 "Forwarding Plan" at bounding box center [585, 317] width 114 height 17
click at [1083, 642] on div "Submit" at bounding box center [1083, 650] width 57 height 17
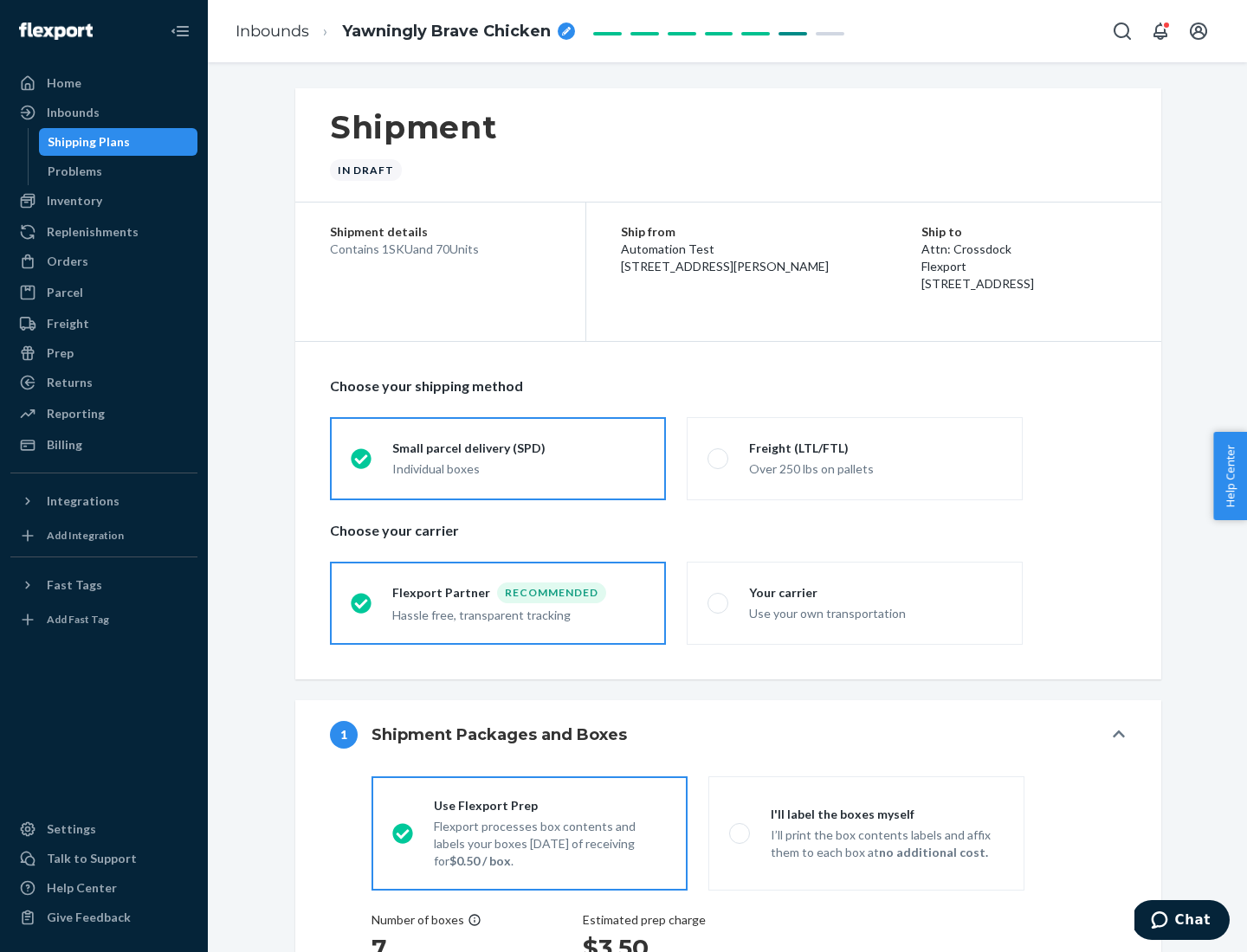
radio input "true"
radio input "false"
radio input "true"
radio input "false"
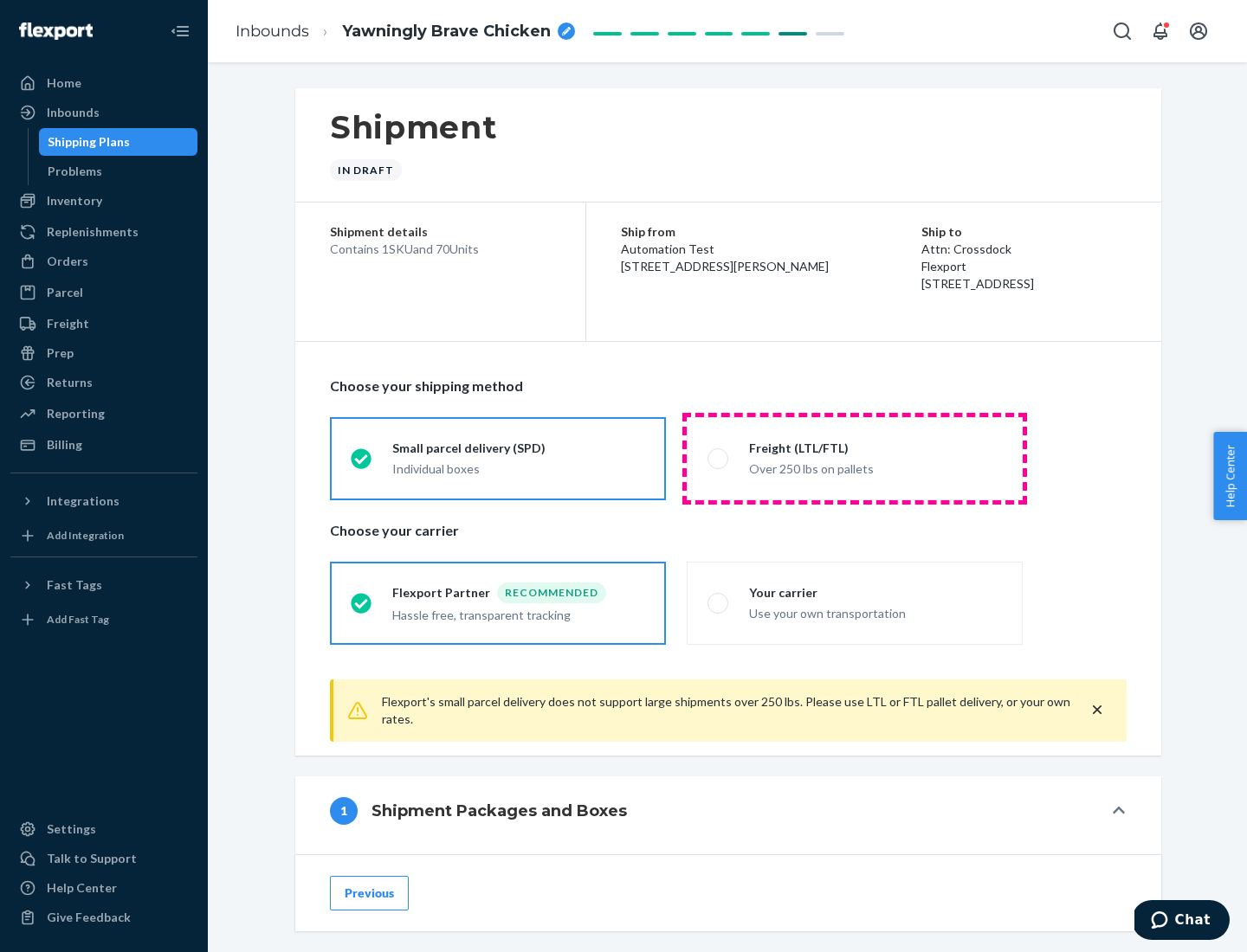
click at [855, 458] on div "Over 250 lbs on pallets" at bounding box center [875, 468] width 253 height 21
click at [719, 458] on input "Freight (LTL/FTL) Over 250 lbs on pallets" at bounding box center [713, 458] width 11 height 11
radio input "true"
radio input "false"
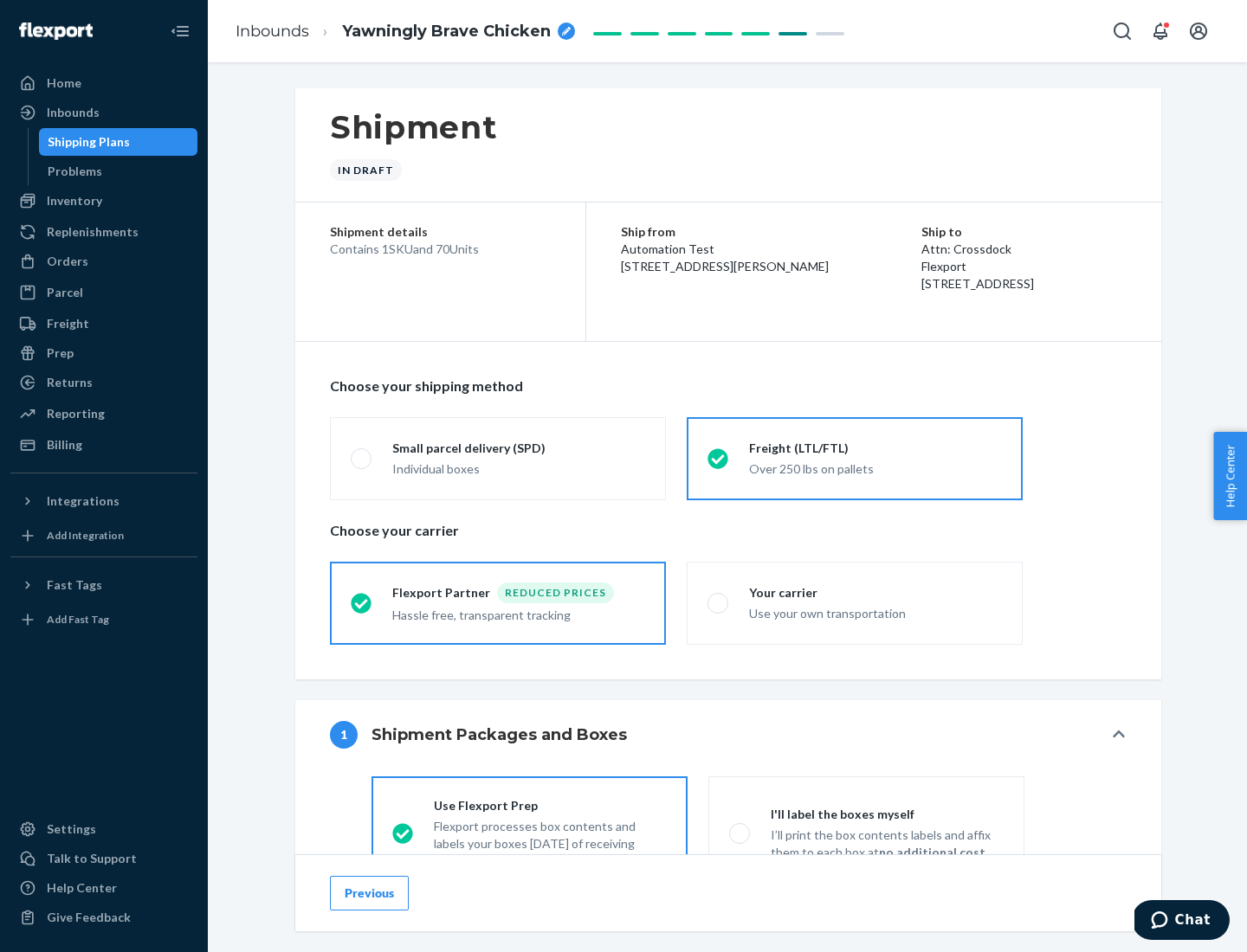
scroll to position [96, 0]
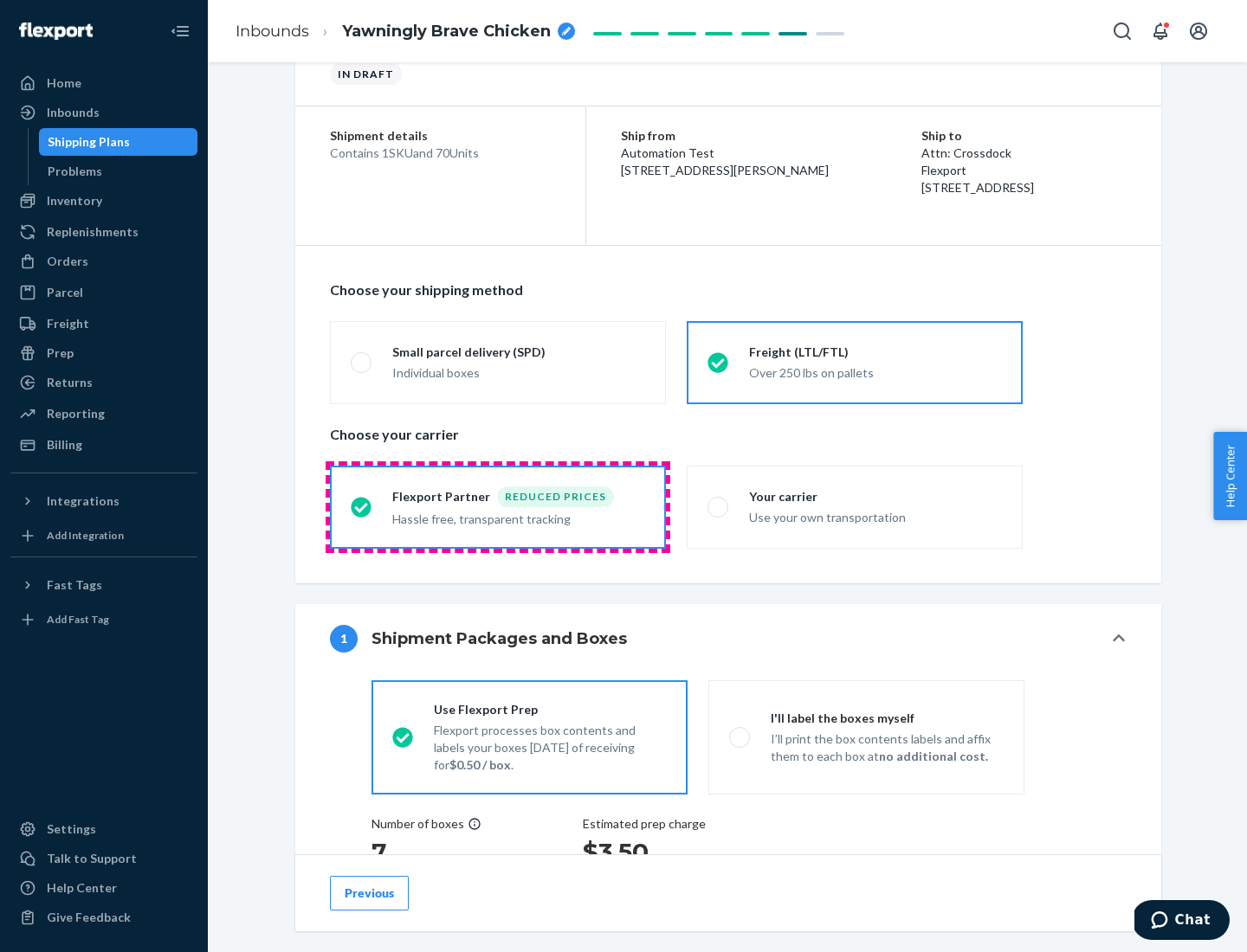
click at [498, 507] on div "Hassle free, transparent tracking" at bounding box center [519, 517] width 253 height 21
click at [362, 506] on input "Flexport Partner Reduced prices Hassle free, transparent tracking" at bounding box center [357, 507] width 11 height 11
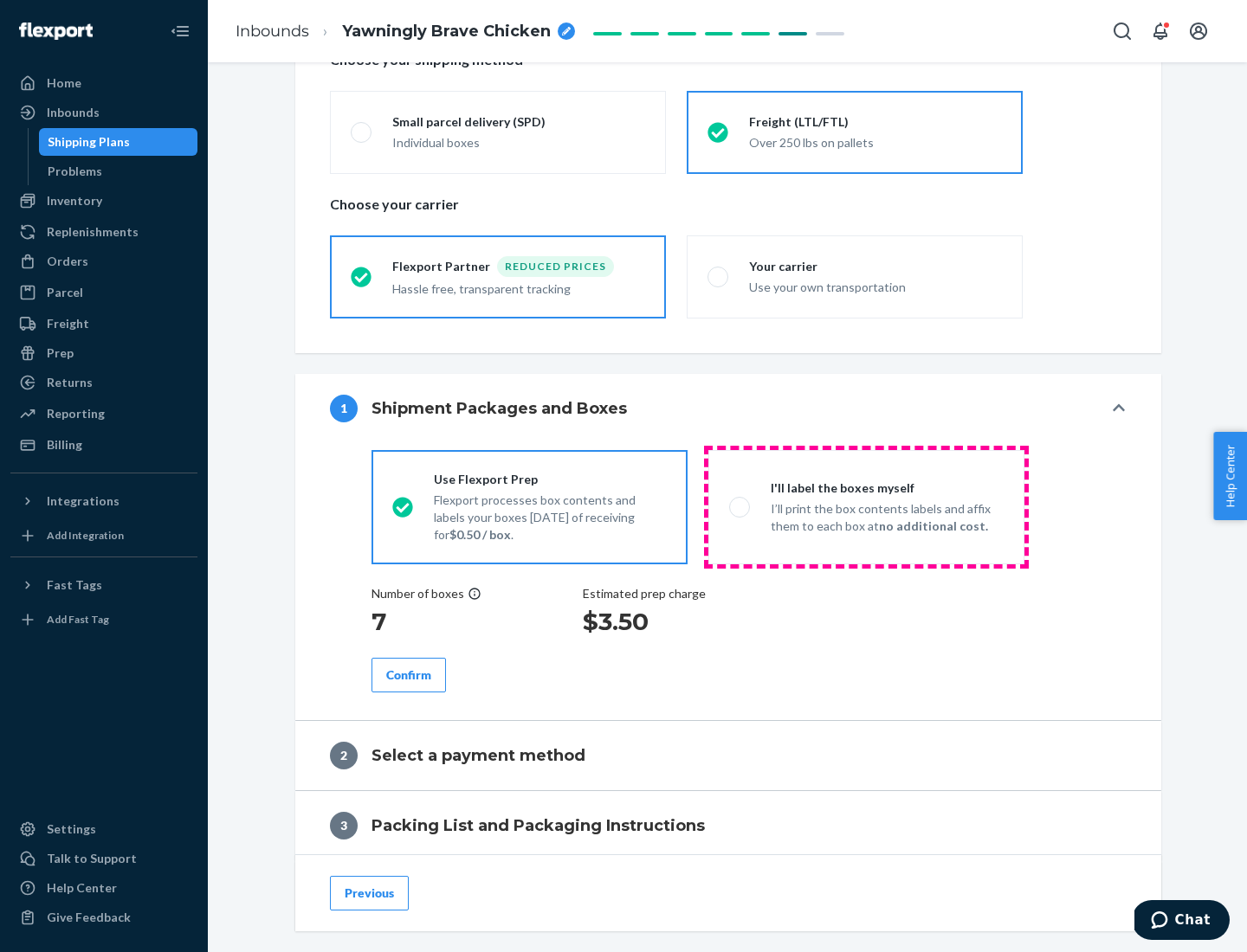
click at [866, 506] on p "I’ll print the box contents labels and affix them to each box at no additional …" at bounding box center [887, 517] width 233 height 35
click at [741, 506] on input "I'll label the boxes myself I’ll print the box contents labels and affix them t…" at bounding box center [735, 507] width 11 height 11
radio input "true"
radio input "false"
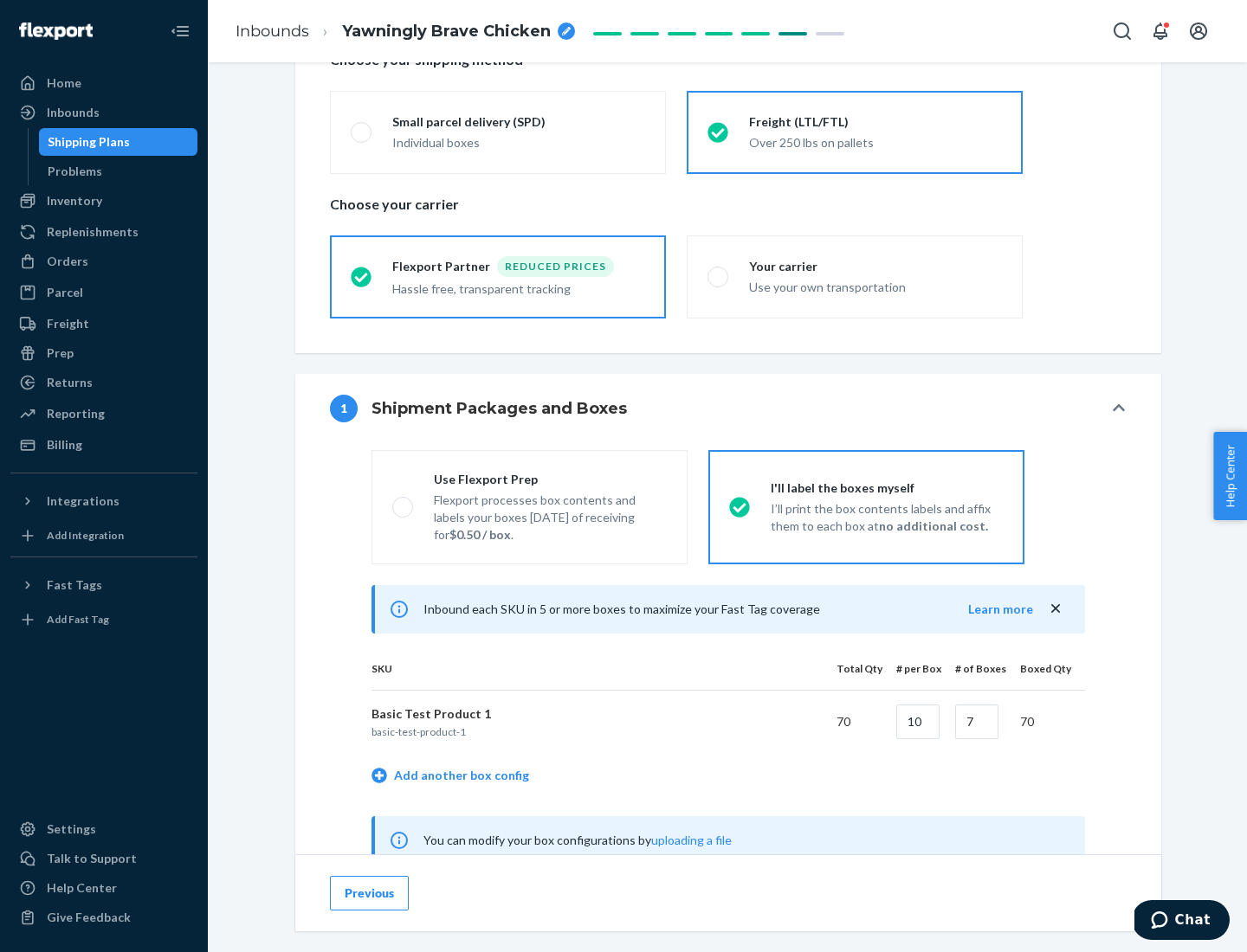
scroll to position [541, 0]
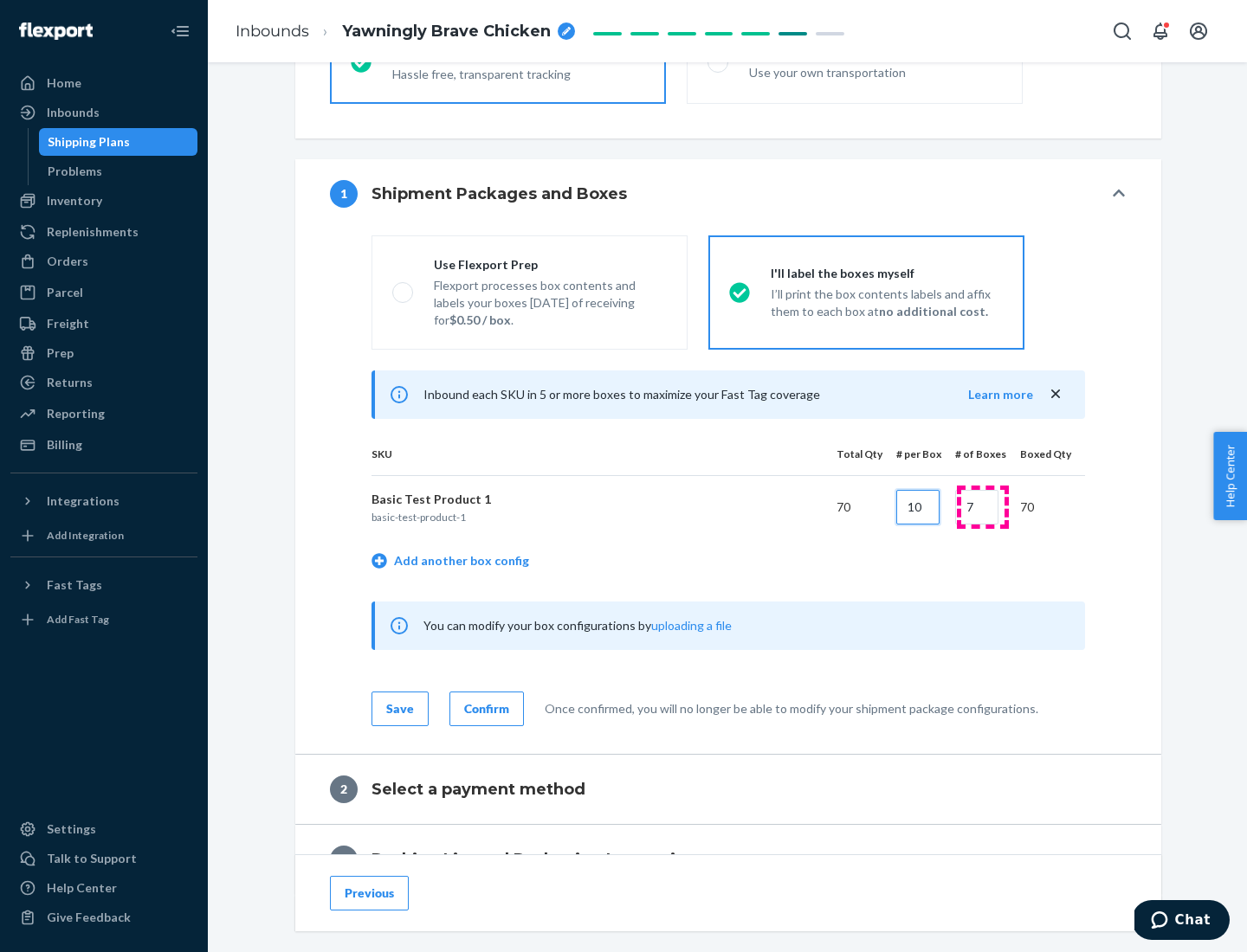
type input "10"
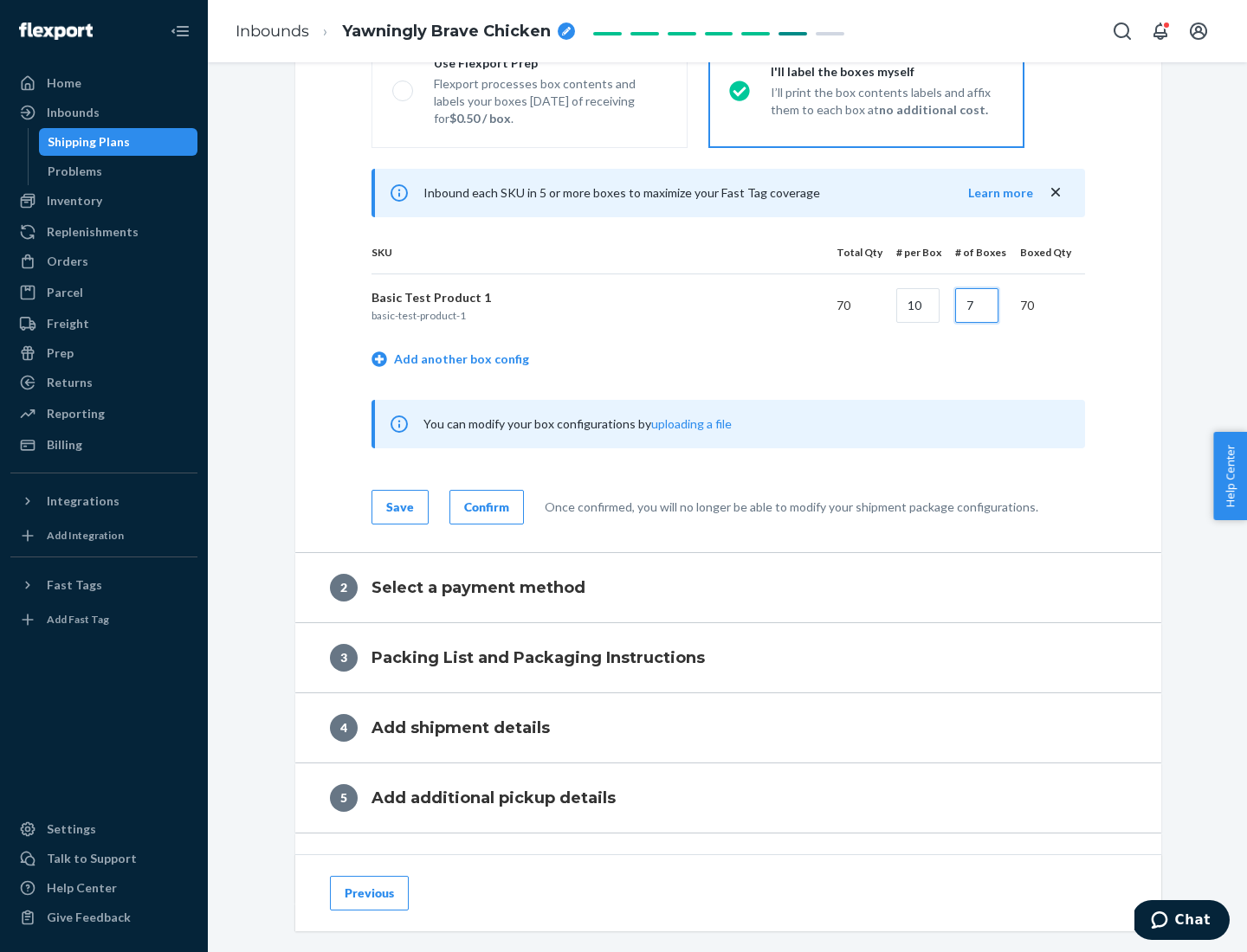
type input "7"
click at [484, 506] on div "Confirm" at bounding box center [487, 507] width 45 height 17
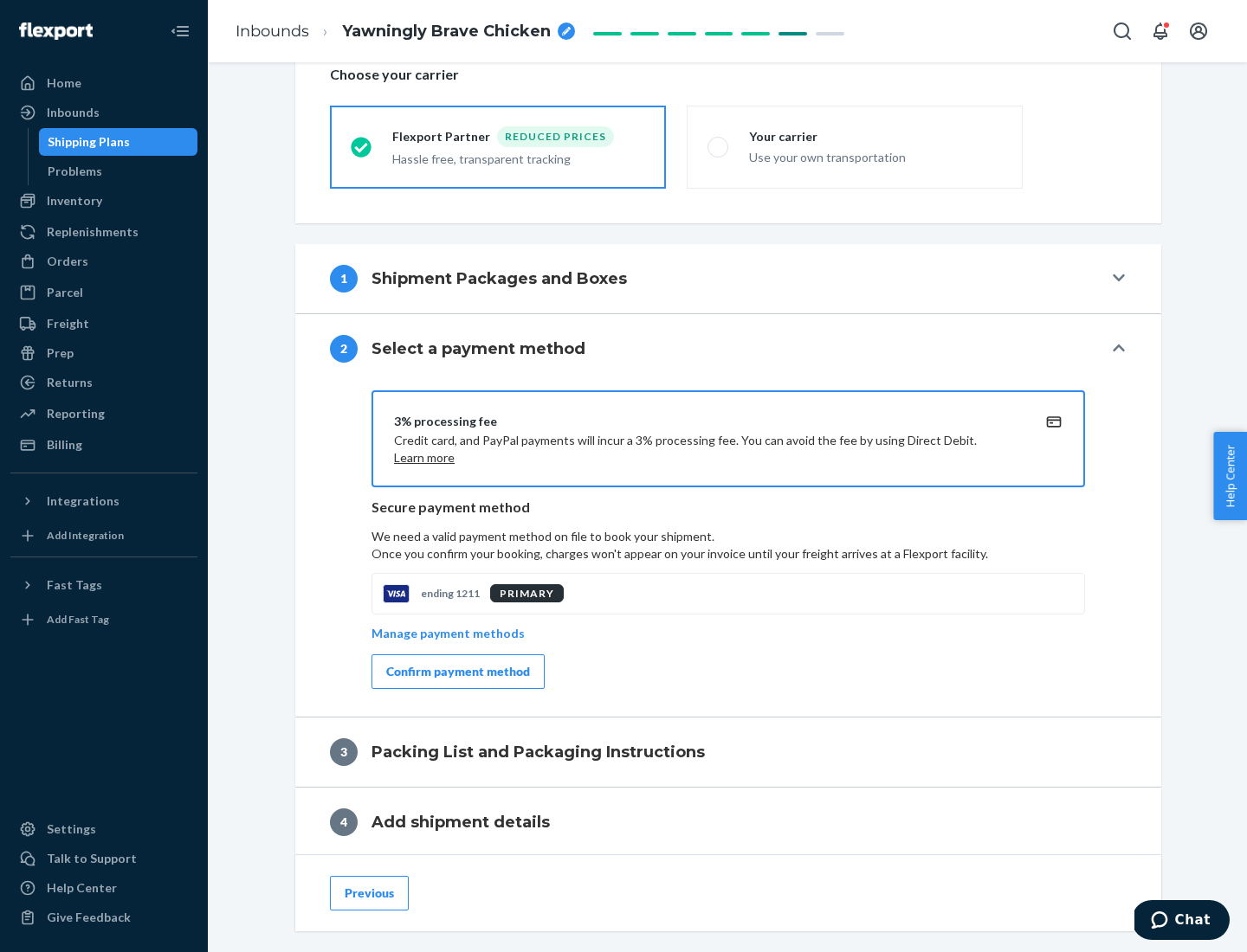
scroll to position [621, 0]
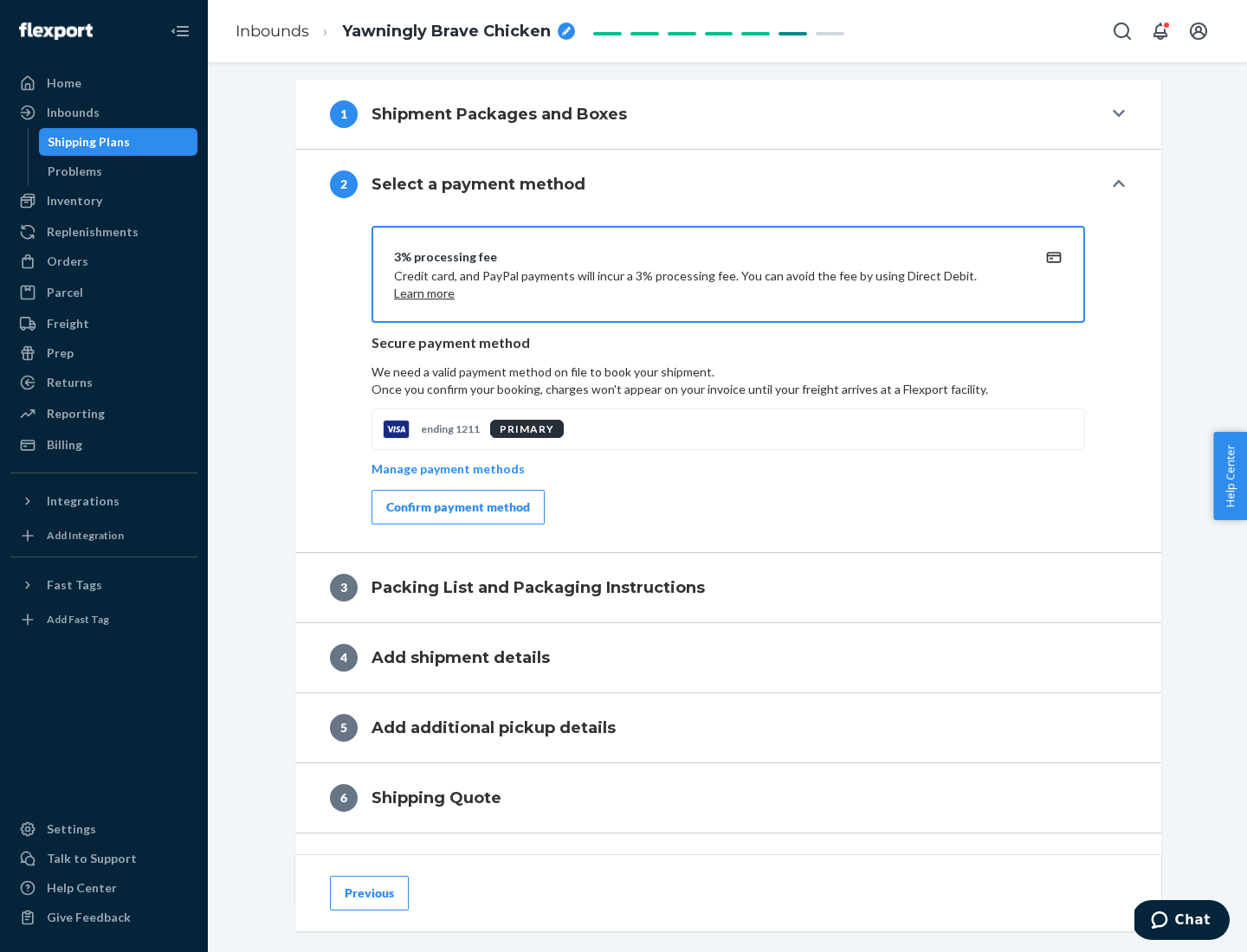
click at [456, 507] on div "Confirm payment method" at bounding box center [457, 507] width 144 height 17
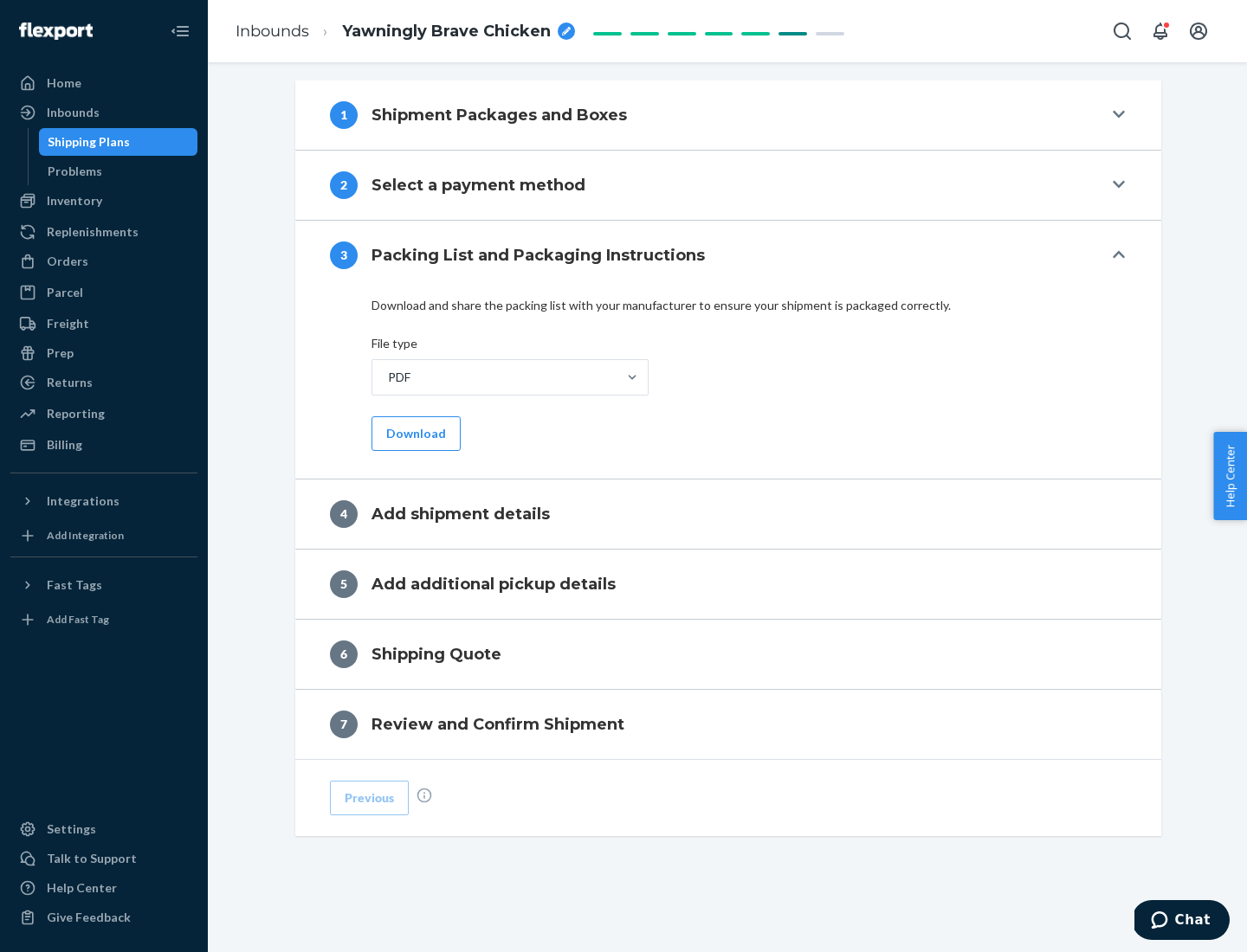
scroll to position [547, 0]
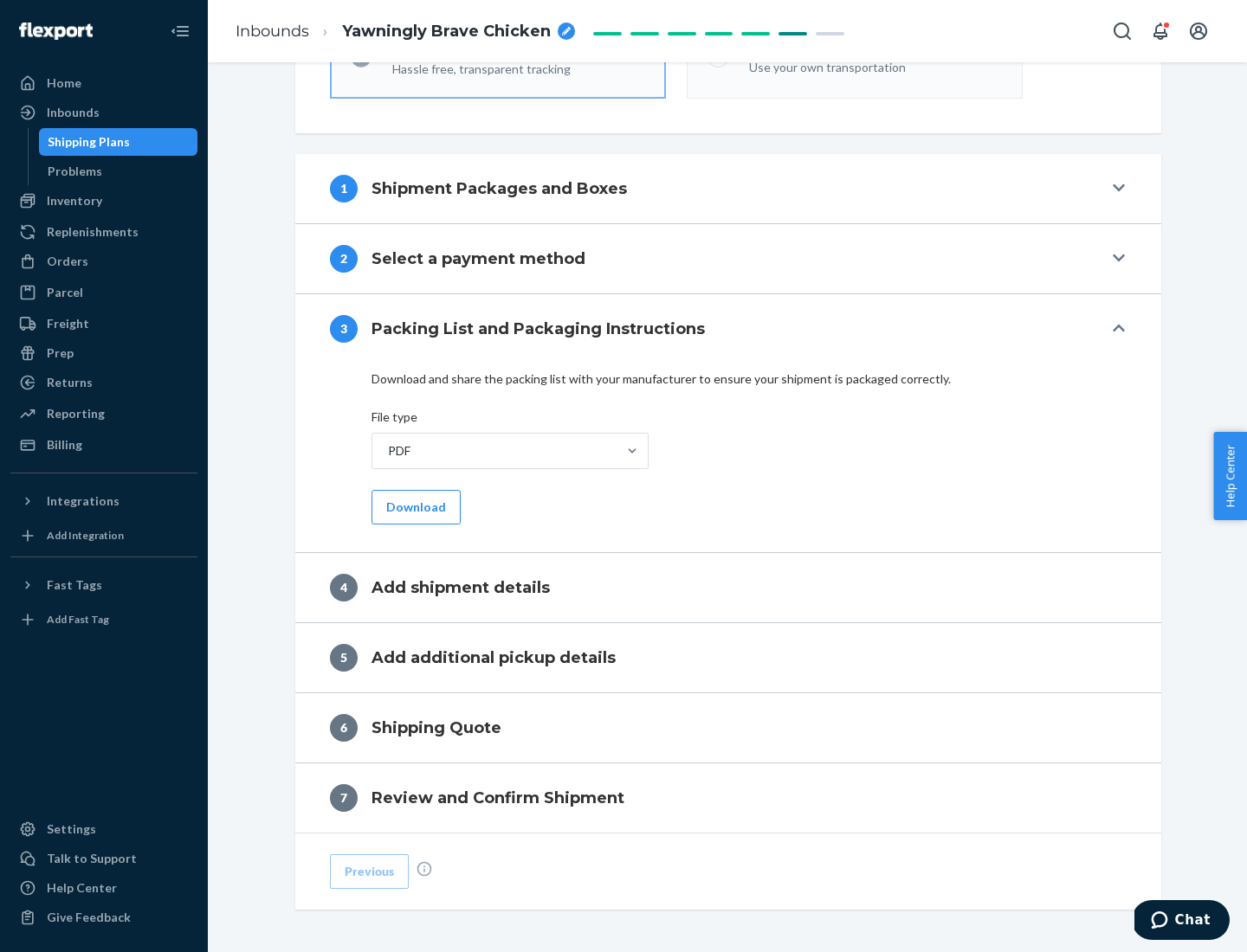
click at [414, 506] on button "Download" at bounding box center [416, 507] width 89 height 35
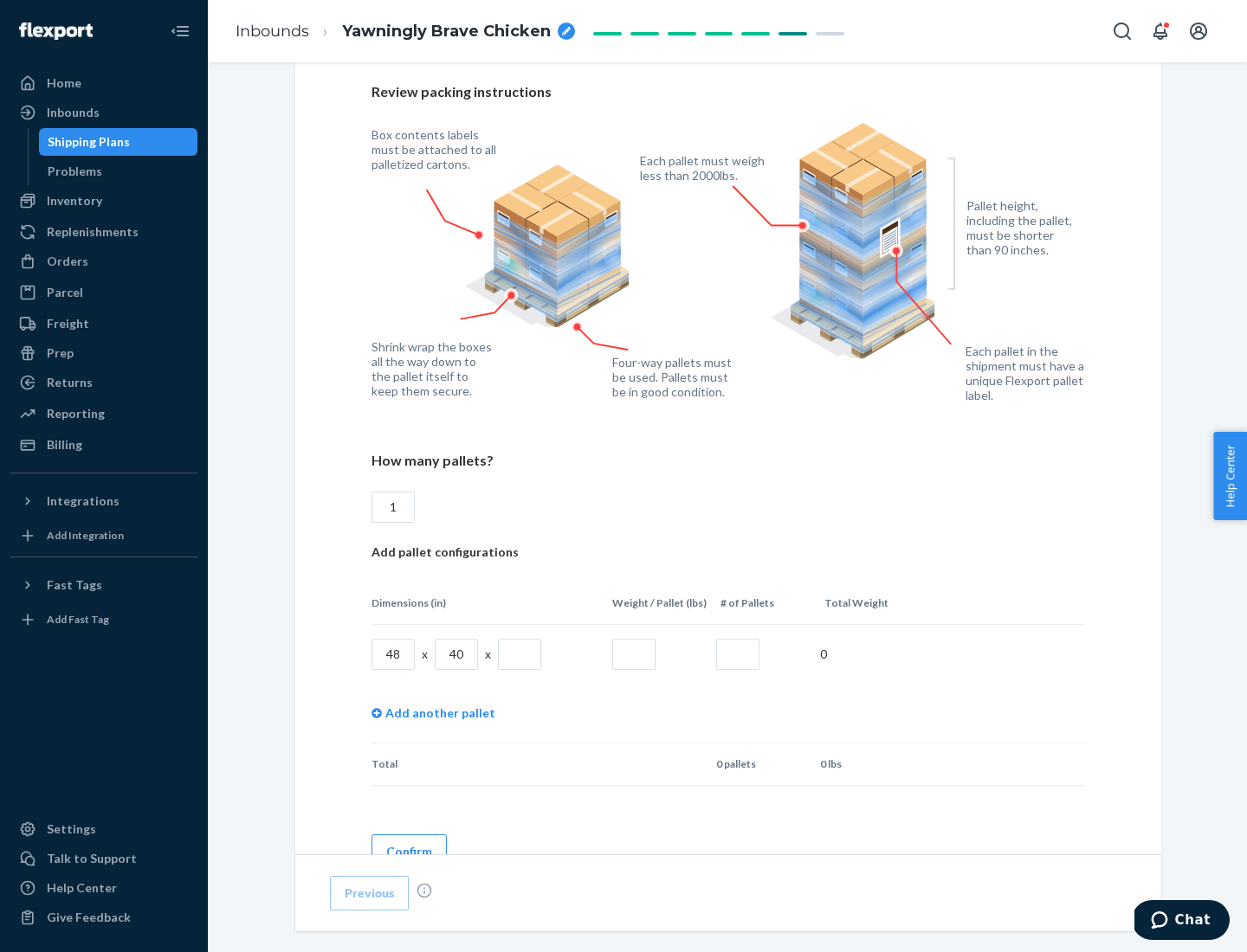
scroll to position [1188, 0]
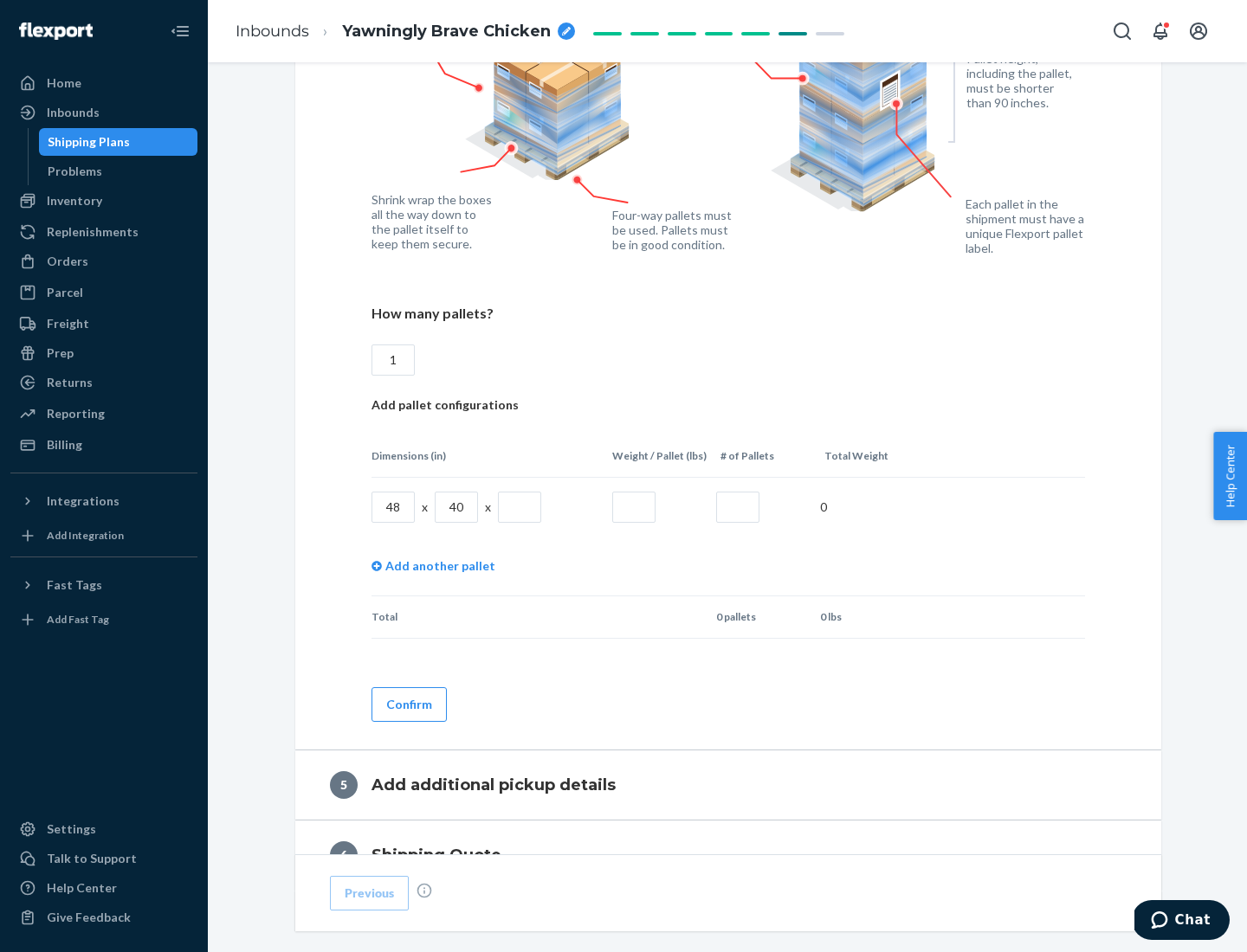
type input "1"
type input "40"
type input "200"
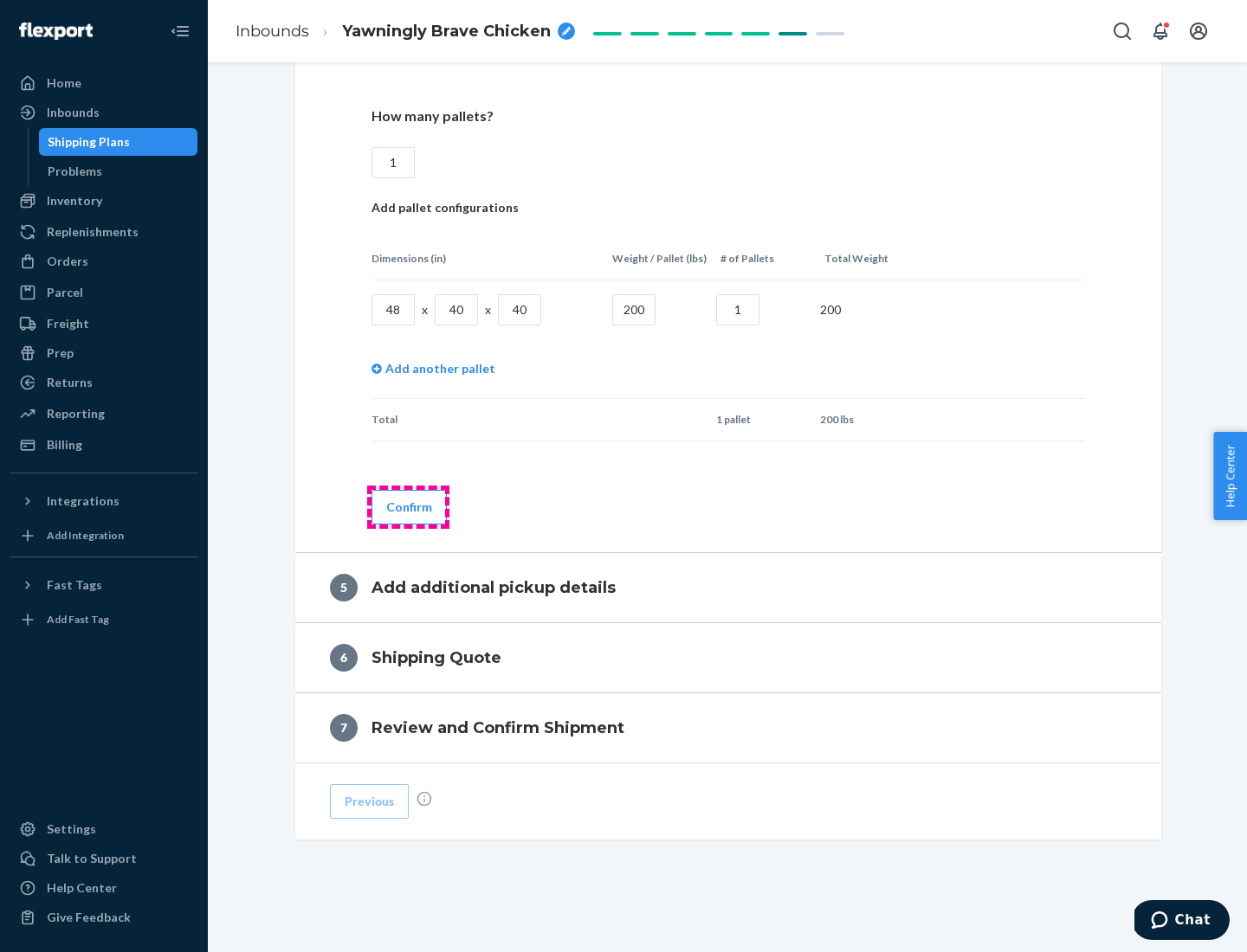
type input "1"
click at [408, 506] on button "Confirm" at bounding box center [409, 507] width 75 height 35
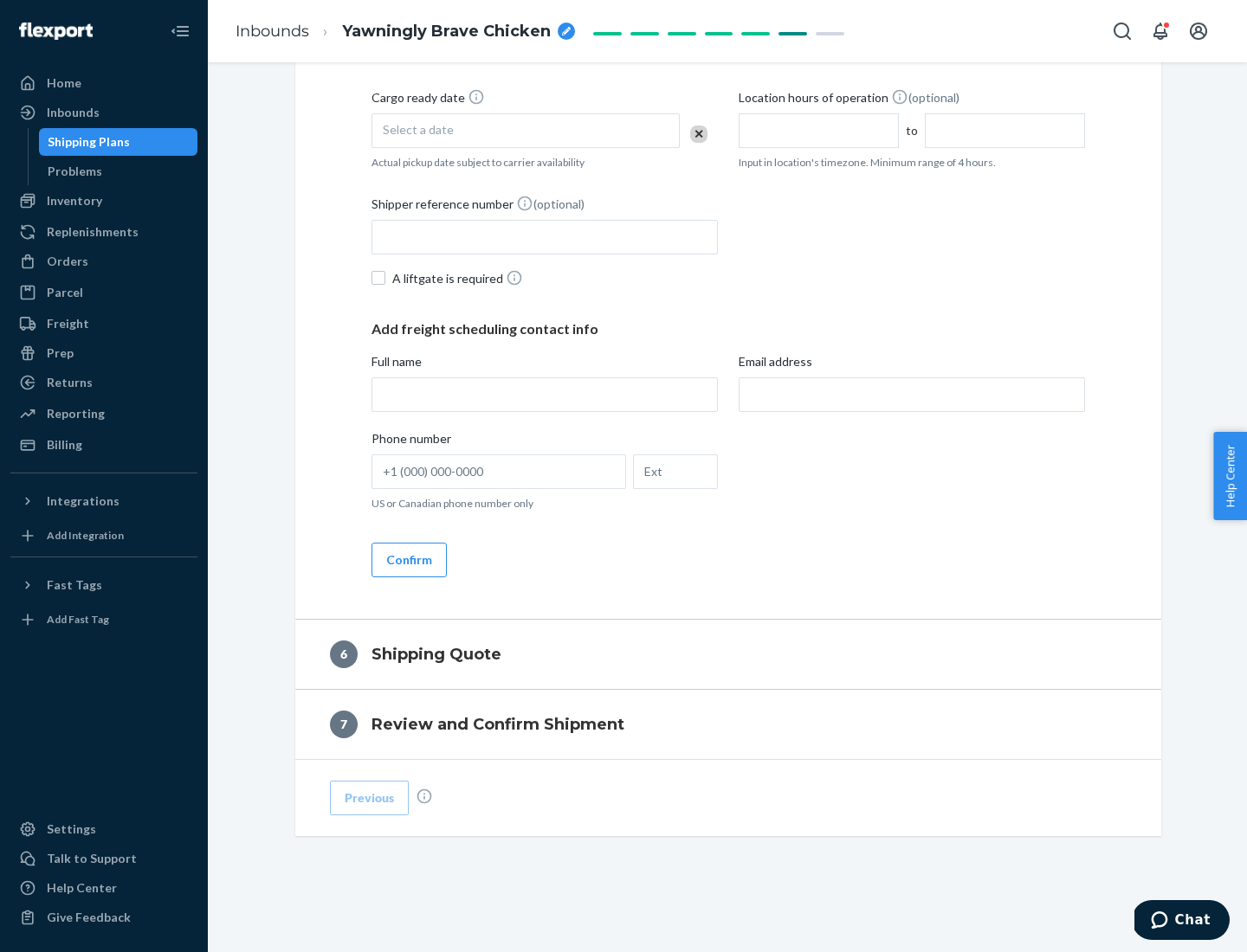
scroll to position [593, 0]
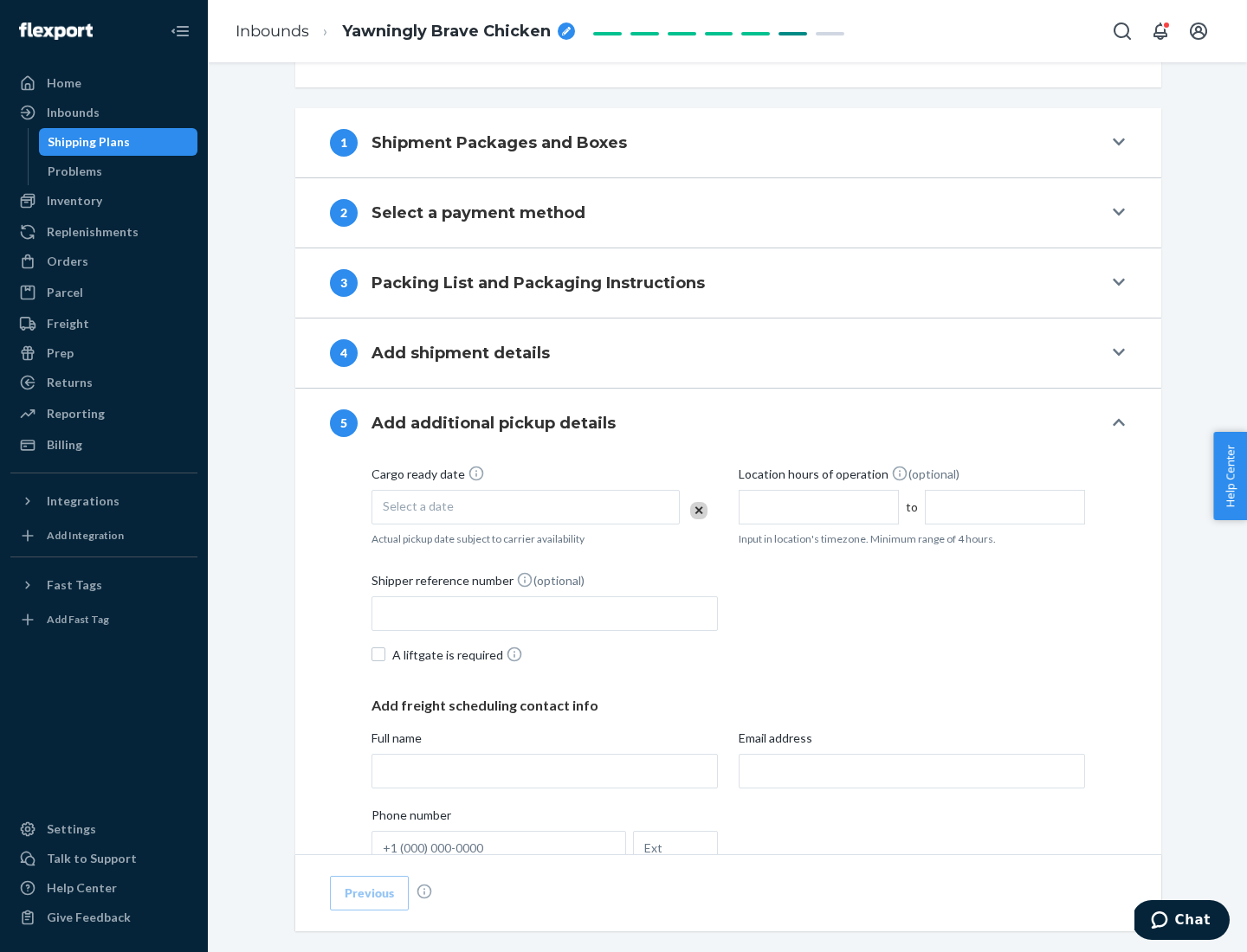
click at [526, 506] on div "Select a date" at bounding box center [526, 507] width 309 height 35
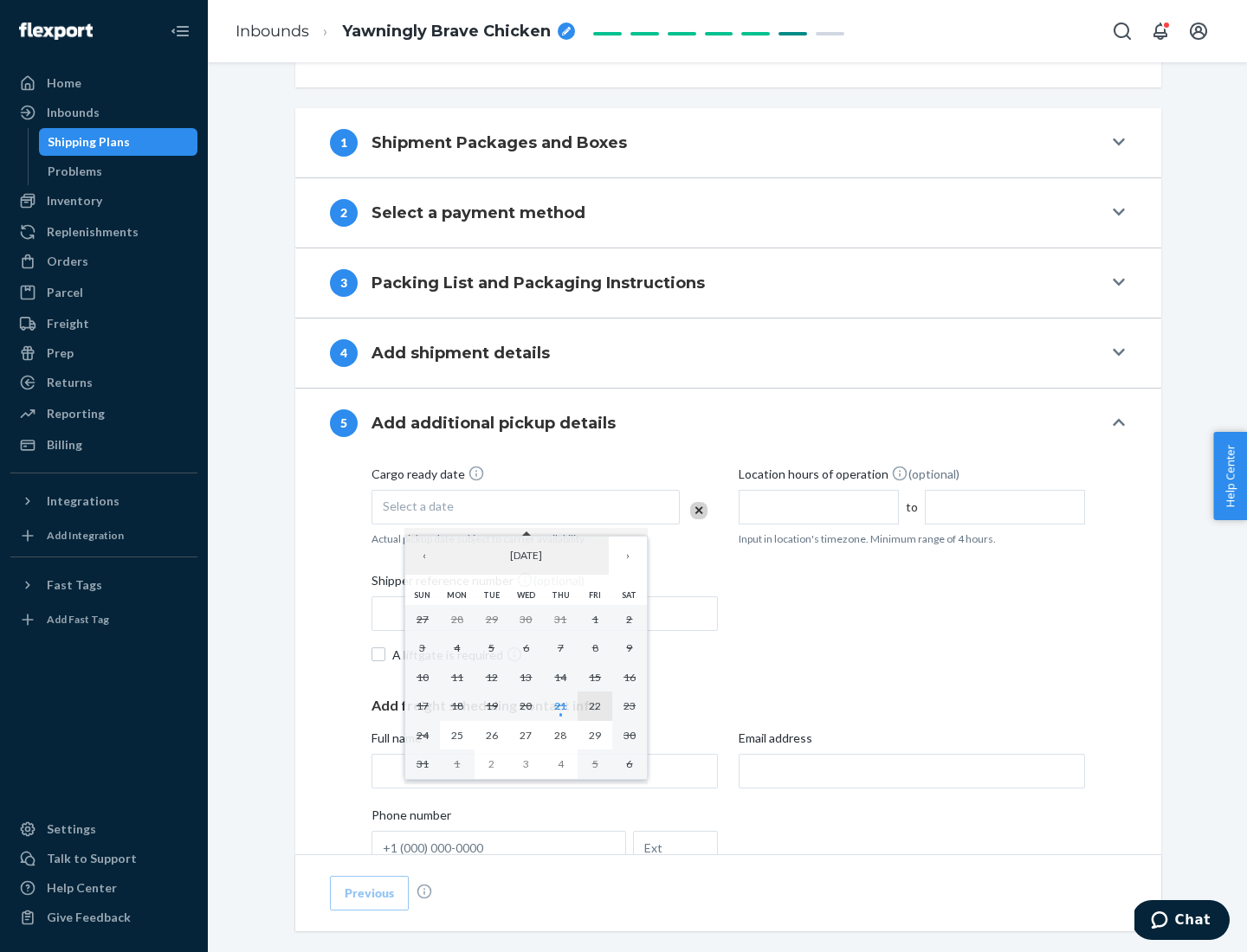
click at [595, 706] on abbr "22" at bounding box center [595, 706] width 12 height 13
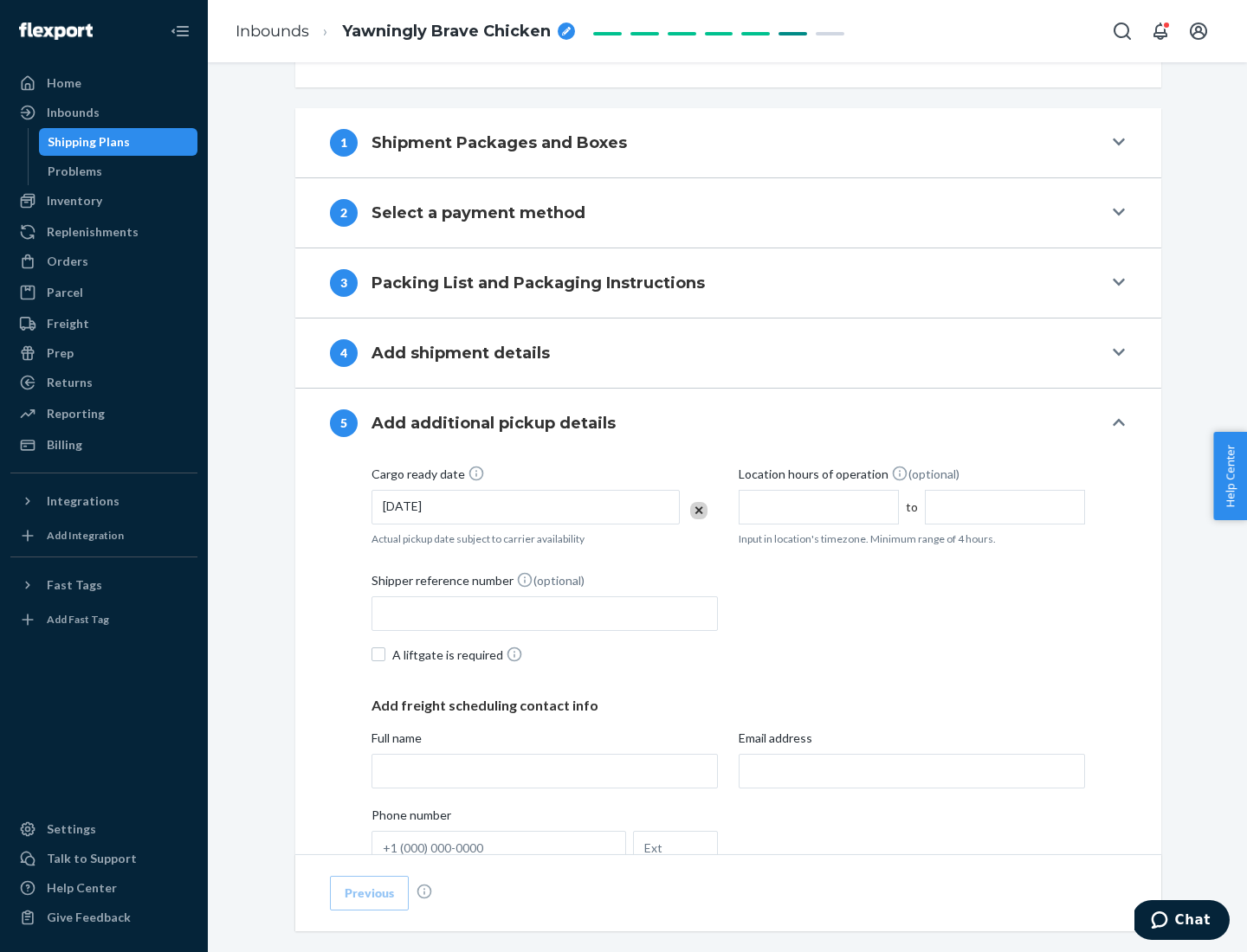
scroll to position [856, 0]
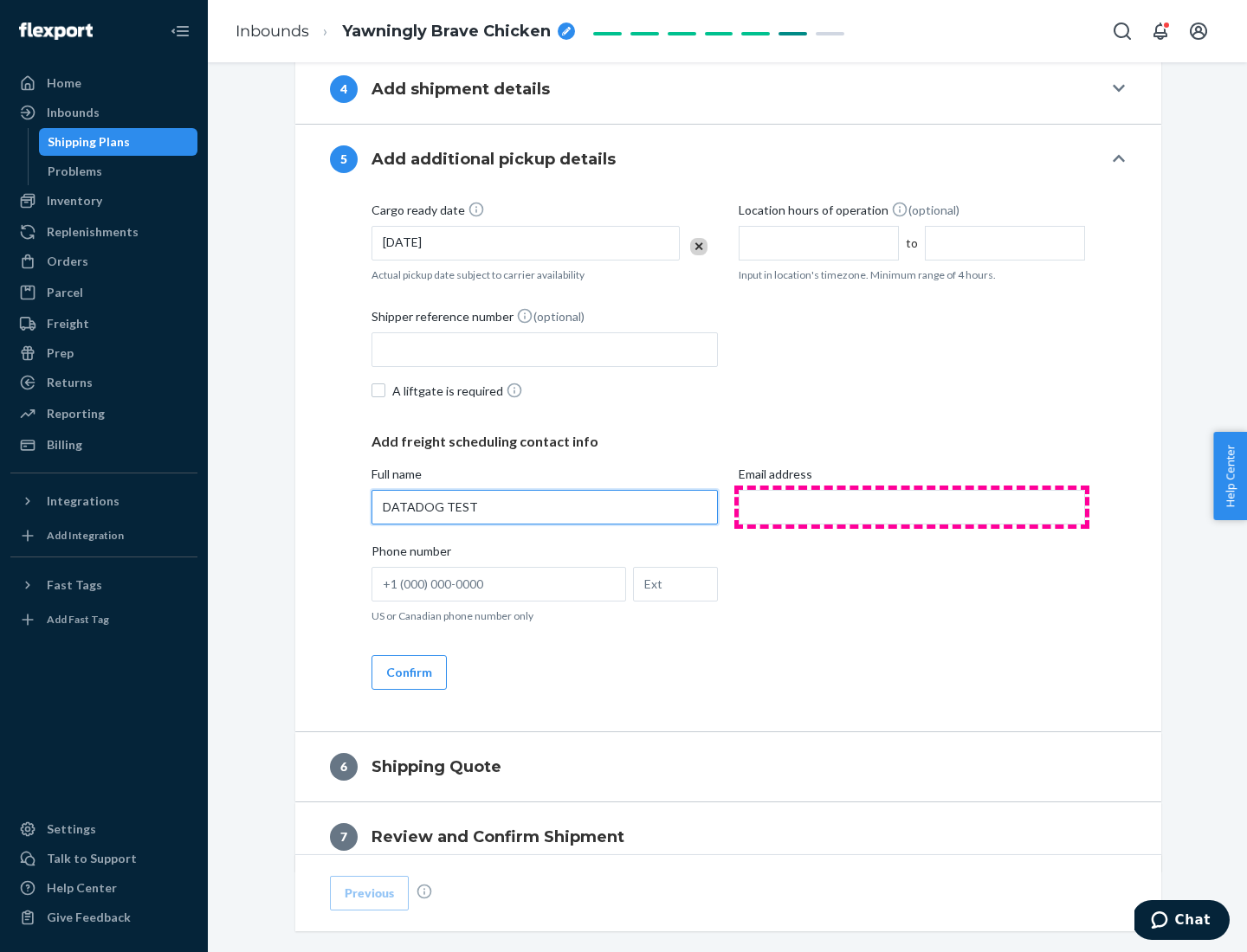
type input "DATADOG TEST"
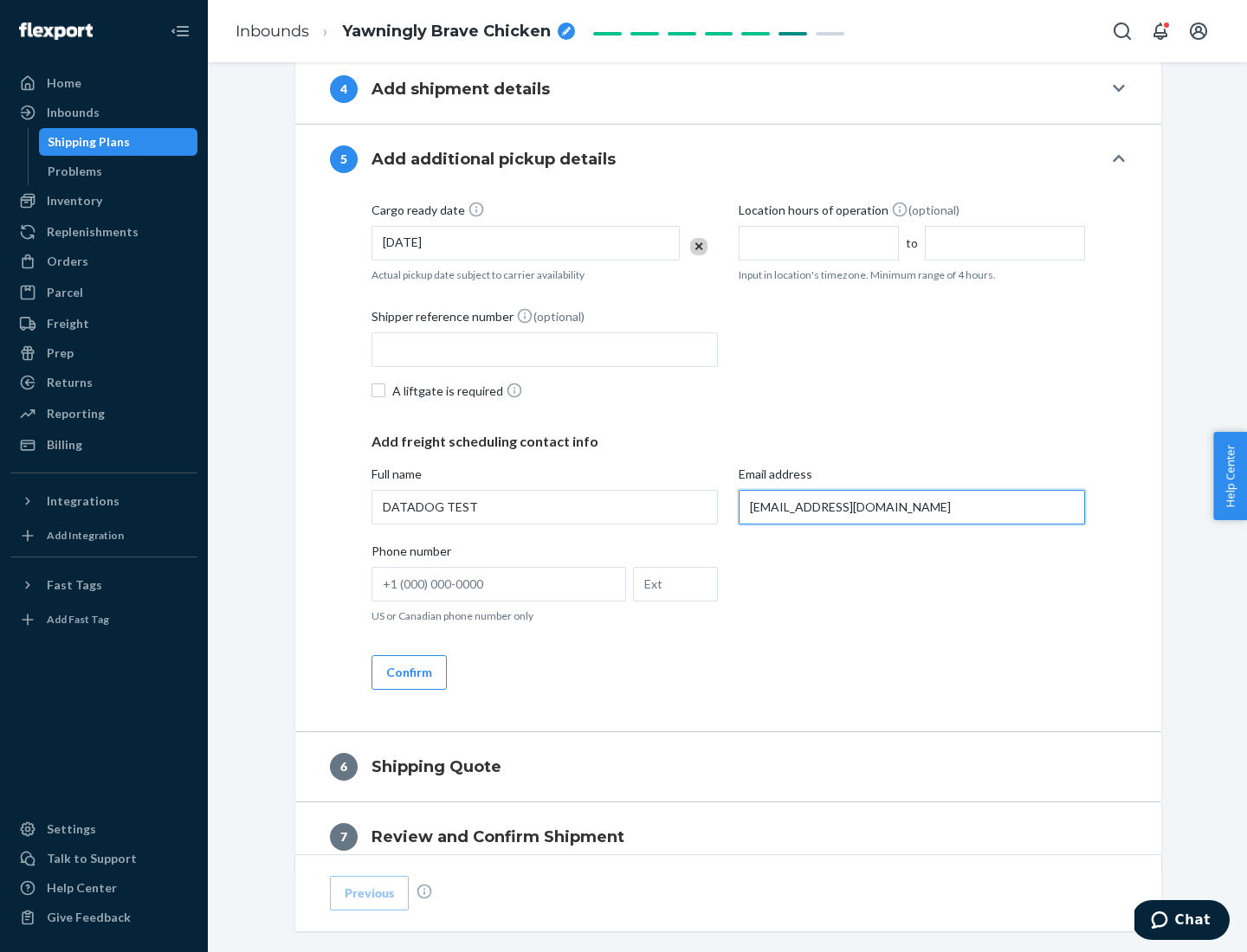
scroll to position [933, 0]
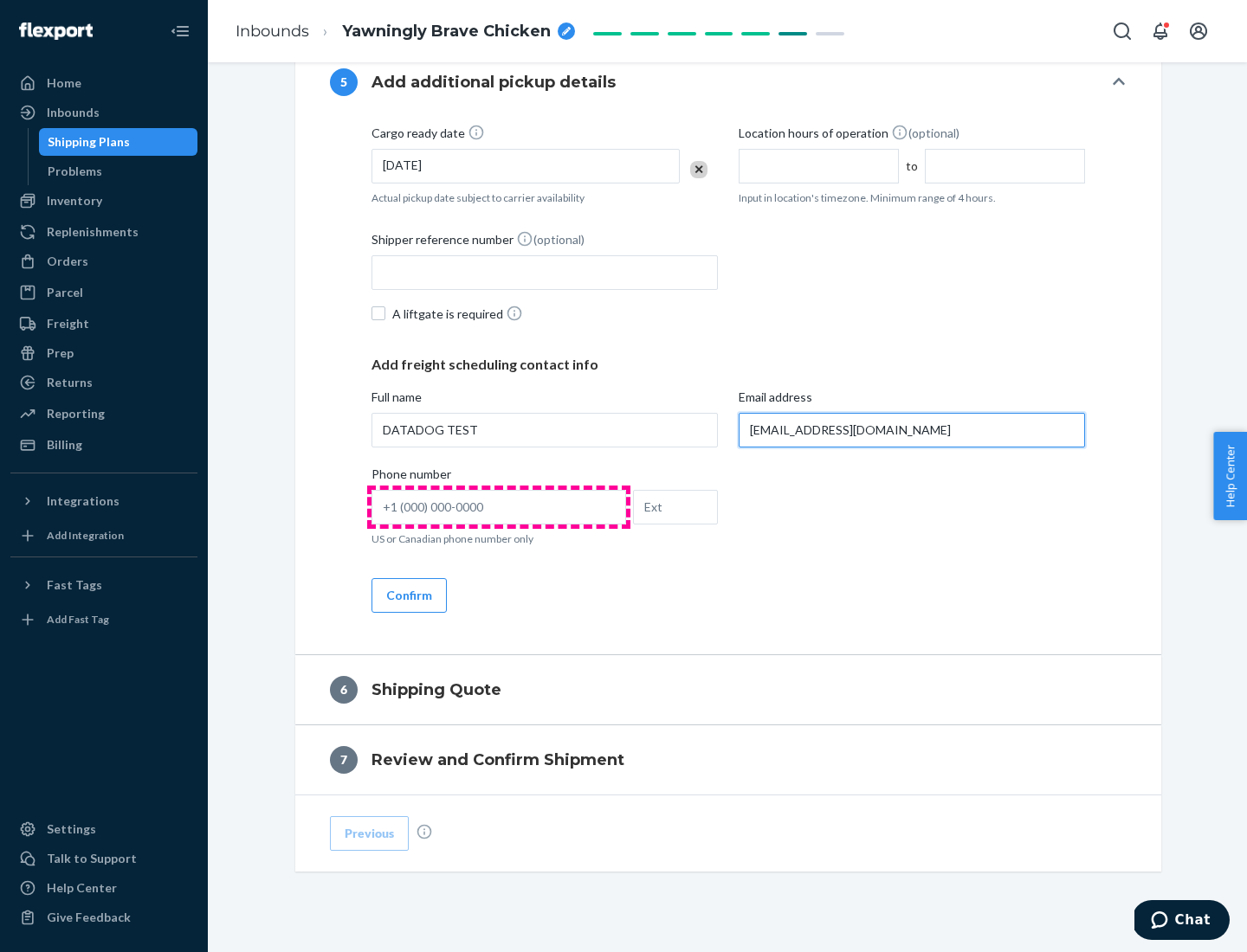
type input "[EMAIL_ADDRESS][DOMAIN_NAME]"
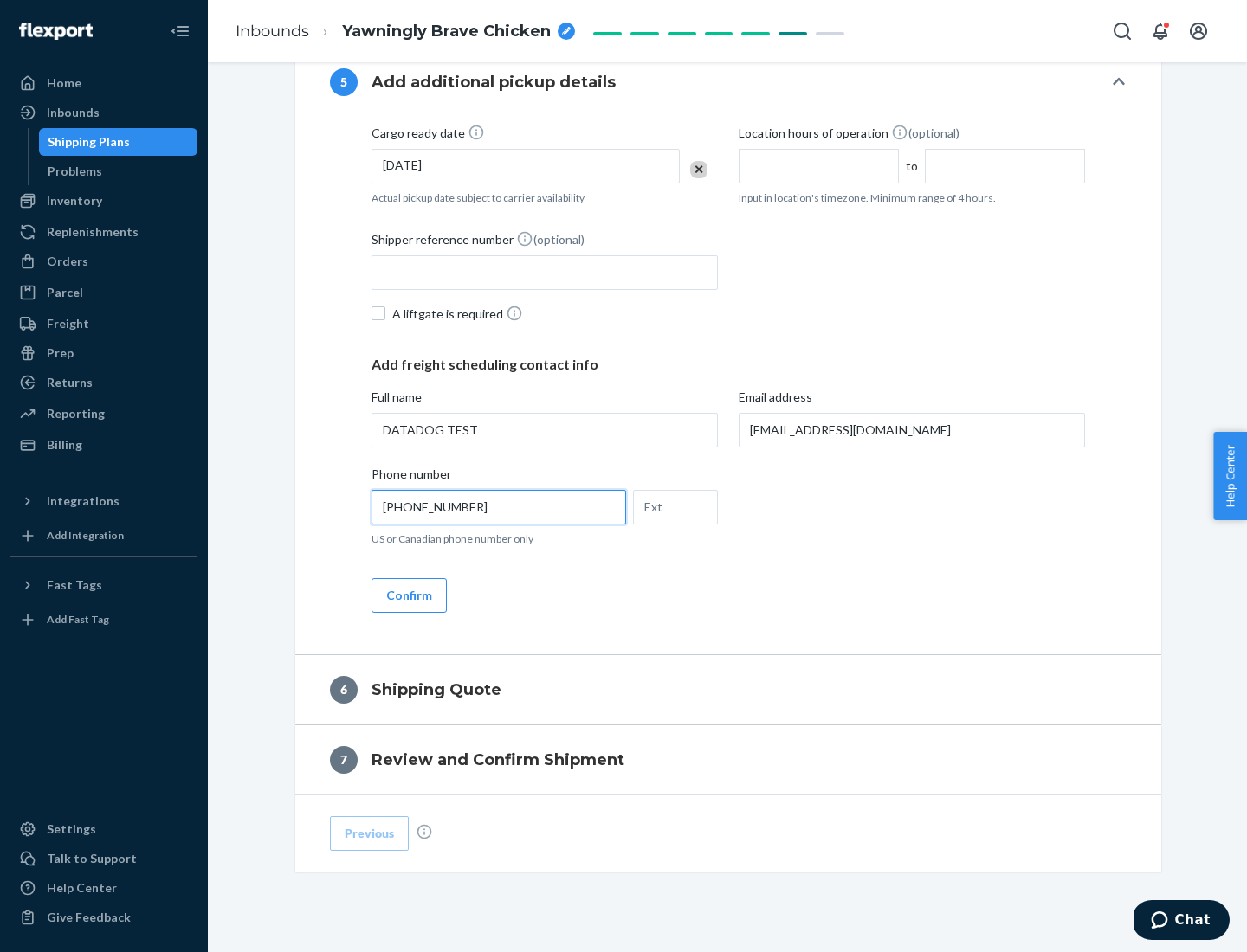
scroll to position [969, 0]
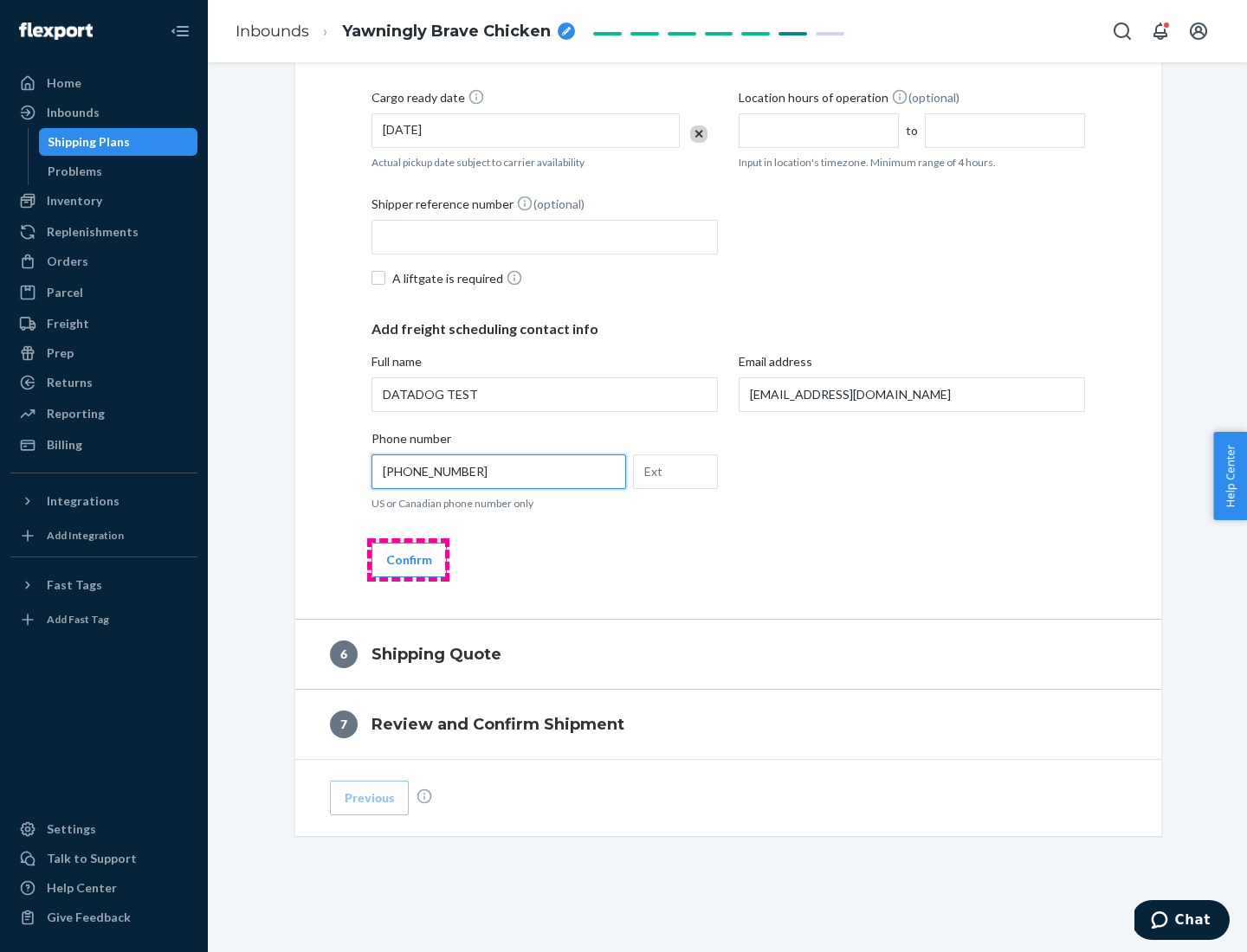
type input "[PHONE_NUMBER]"
click at [408, 560] on button "Confirm" at bounding box center [409, 560] width 75 height 35
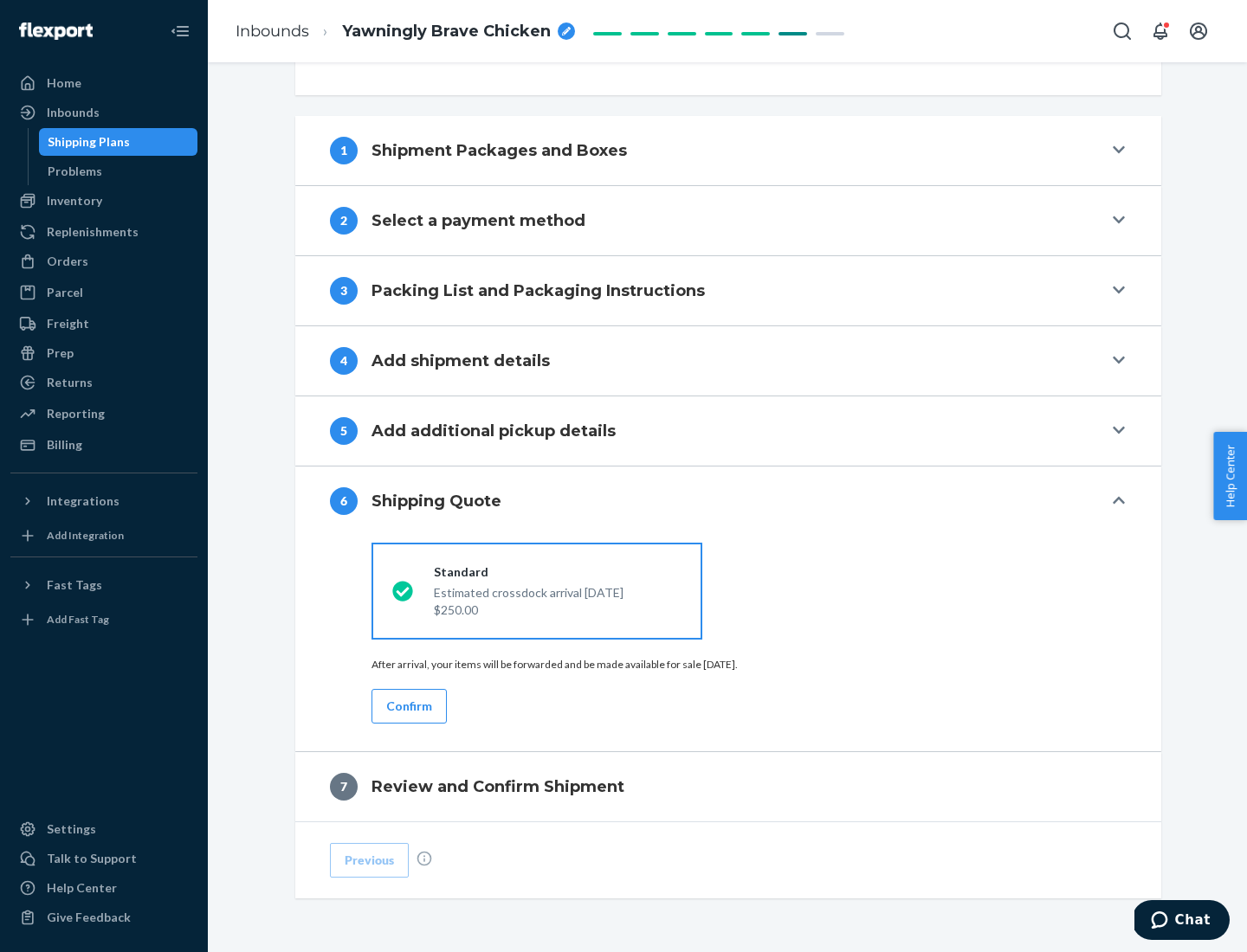
scroll to position [646, 0]
